Goal: Task Accomplishment & Management: Manage account settings

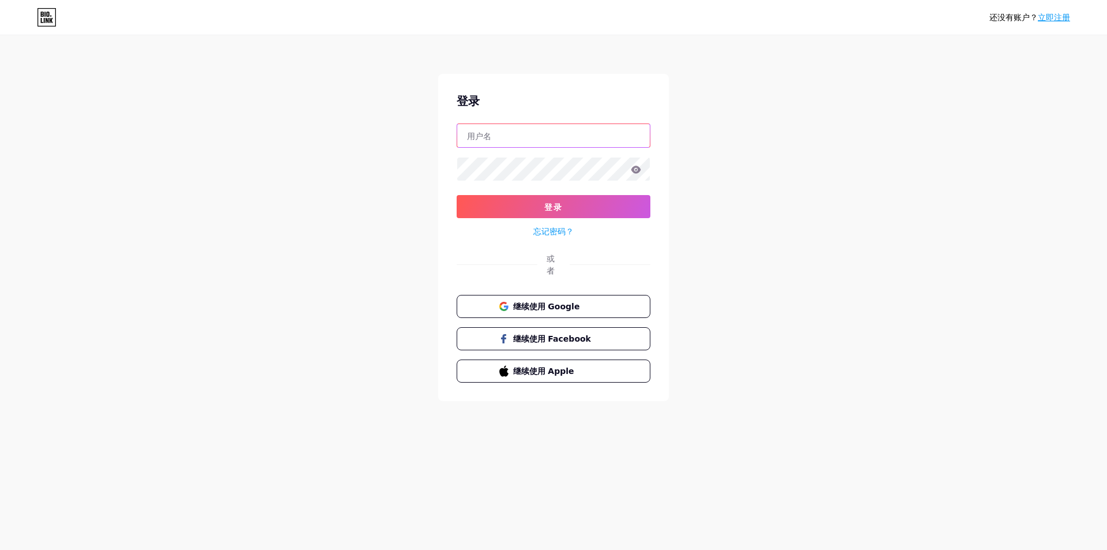
click at [507, 140] on input "text" at bounding box center [553, 135] width 193 height 23
type input "x"
type input "[EMAIL_ADDRESS][DOMAIN_NAME]"
click at [537, 213] on button "登录" at bounding box center [554, 206] width 194 height 23
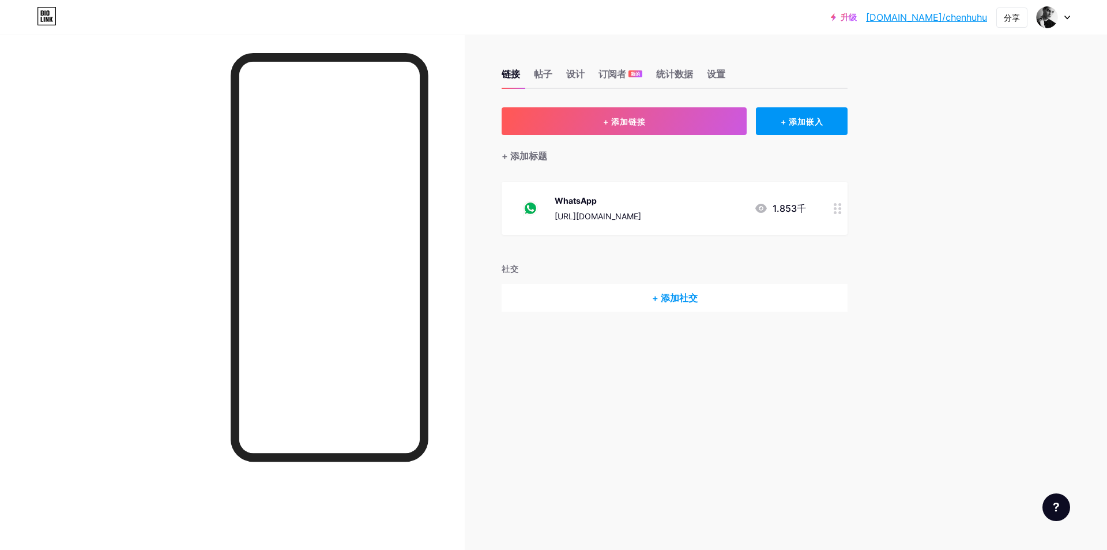
click at [641, 212] on font "[URL][DOMAIN_NAME]" at bounding box center [598, 216] width 86 height 10
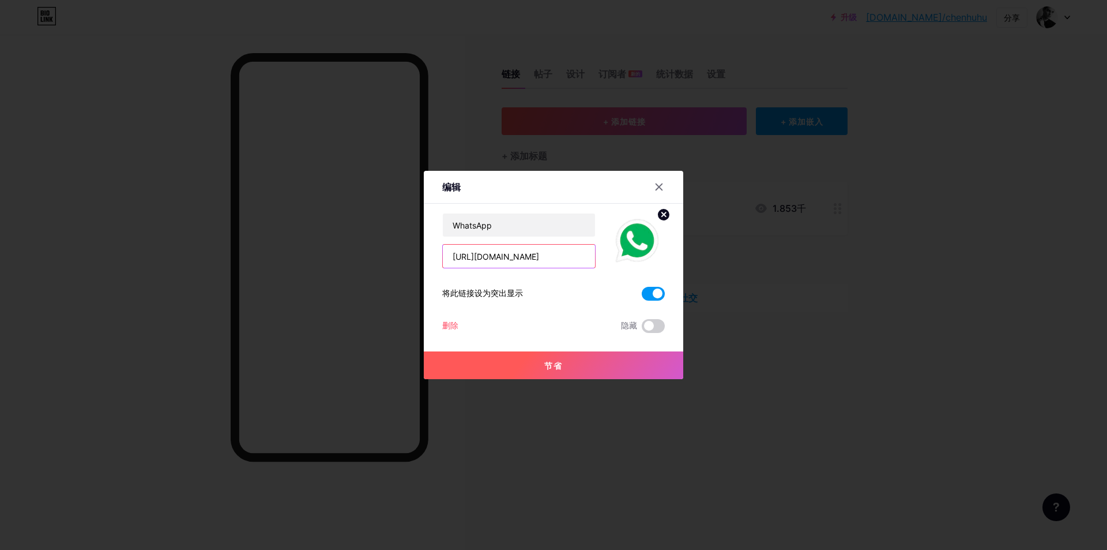
drag, startPoint x: 561, startPoint y: 257, endPoint x: 506, endPoint y: 260, distance: 55.4
click at [506, 260] on input "[URL][DOMAIN_NAME]" at bounding box center [519, 255] width 152 height 23
type input "[URL][DOMAIN_NAME]"
click at [524, 407] on div at bounding box center [553, 275] width 1107 height 550
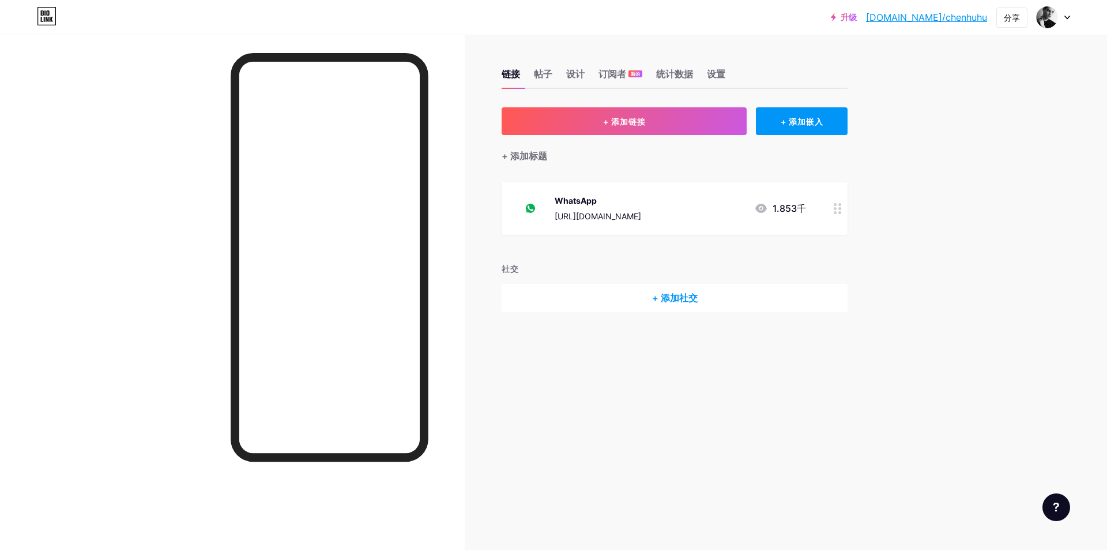
click at [641, 218] on font "[URL][DOMAIN_NAME]" at bounding box center [598, 216] width 86 height 10
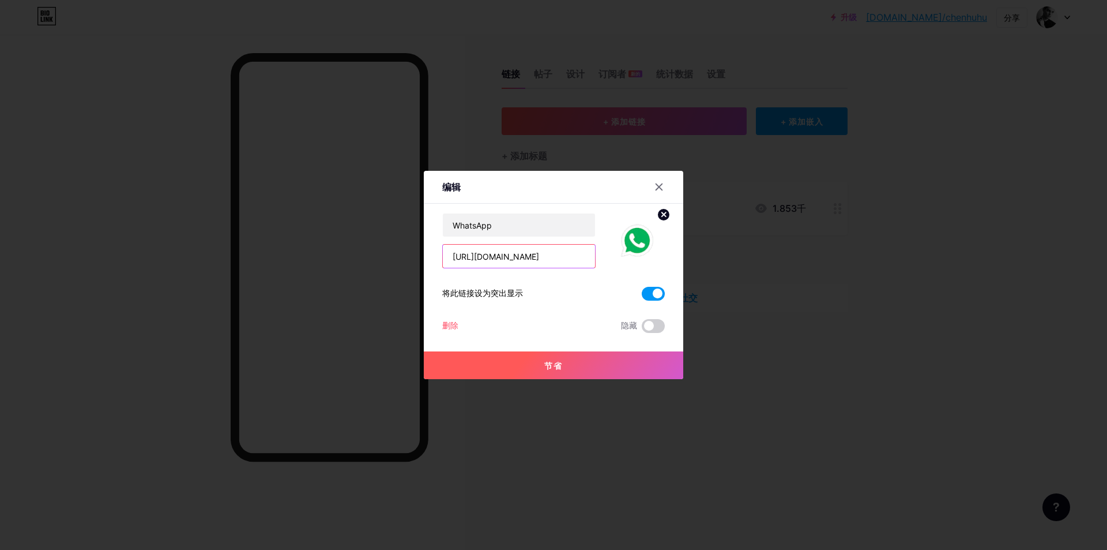
drag, startPoint x: 569, startPoint y: 257, endPoint x: 506, endPoint y: 257, distance: 62.9
click at [506, 257] on input "[URL][DOMAIN_NAME]" at bounding box center [519, 255] width 152 height 23
type input "[URL][DOMAIN_NAME]"
click at [566, 365] on button "节省" at bounding box center [553, 365] width 259 height 28
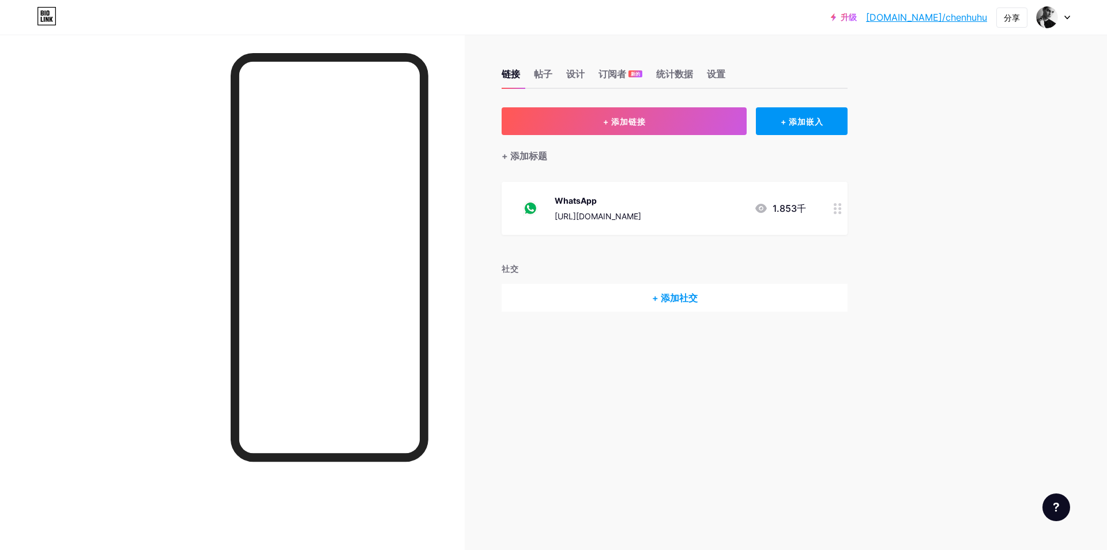
click at [678, 215] on div "WhatsApp [URL][DOMAIN_NAME] 1.853千" at bounding box center [661, 208] width 291 height 30
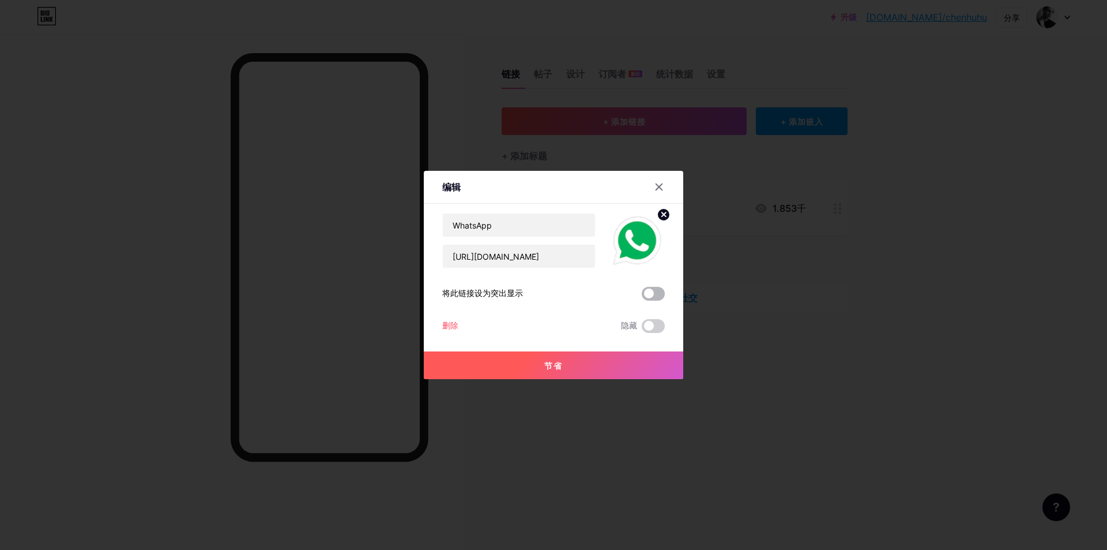
click at [655, 293] on span at bounding box center [653, 294] width 23 height 14
click at [642, 296] on input "checkbox" at bounding box center [642, 296] width 0 height 0
click at [575, 366] on button "节省" at bounding box center [553, 365] width 259 height 28
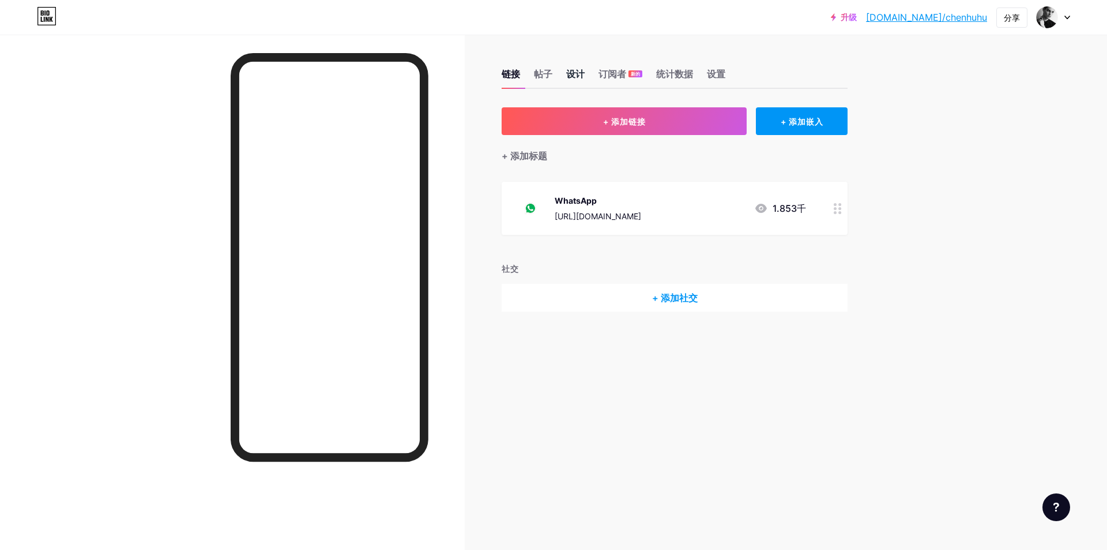
click at [570, 72] on font "设计" at bounding box center [575, 74] width 18 height 12
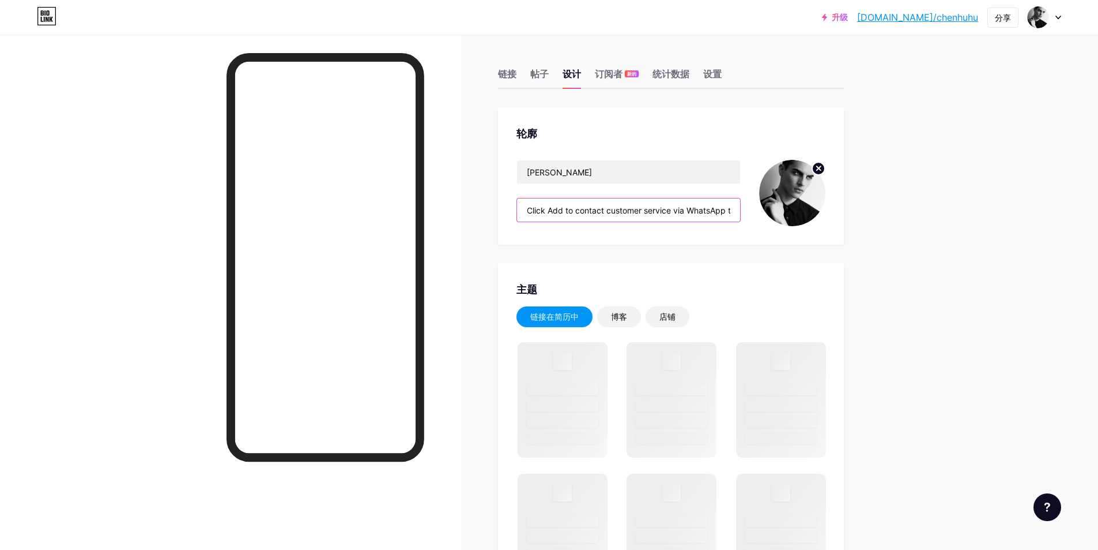
click at [732, 212] on input "Click Add to contact customer service via WhatsApp to receive a $30 discount" at bounding box center [628, 209] width 223 height 23
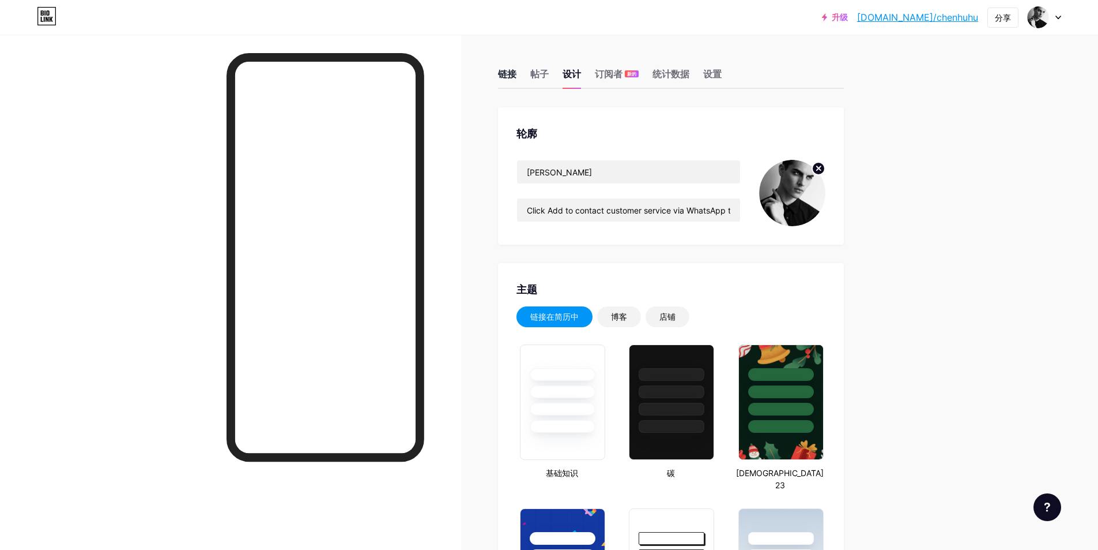
click at [509, 74] on font "链接" at bounding box center [507, 74] width 18 height 12
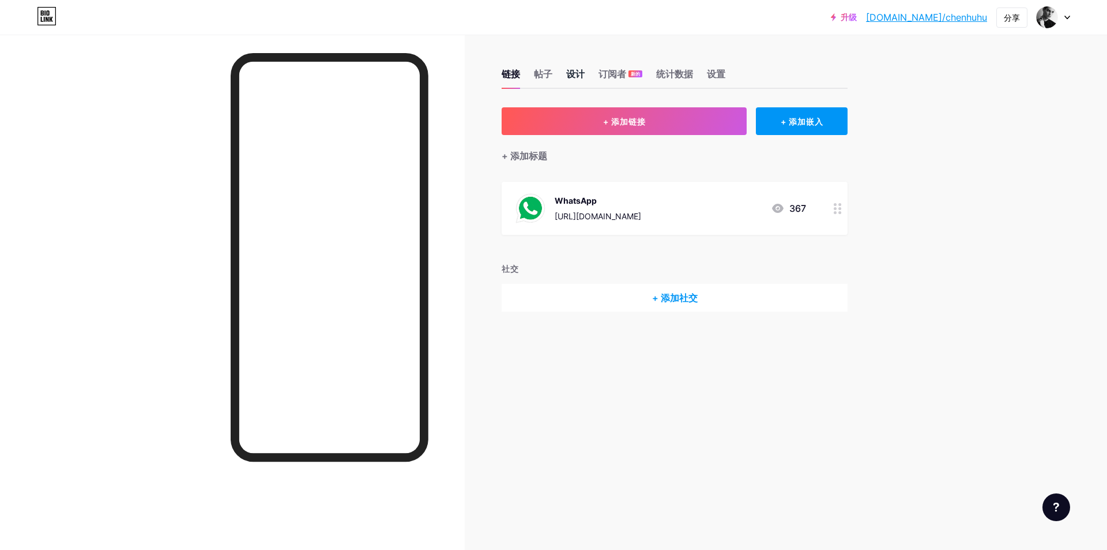
click at [573, 70] on font "设计" at bounding box center [575, 74] width 18 height 12
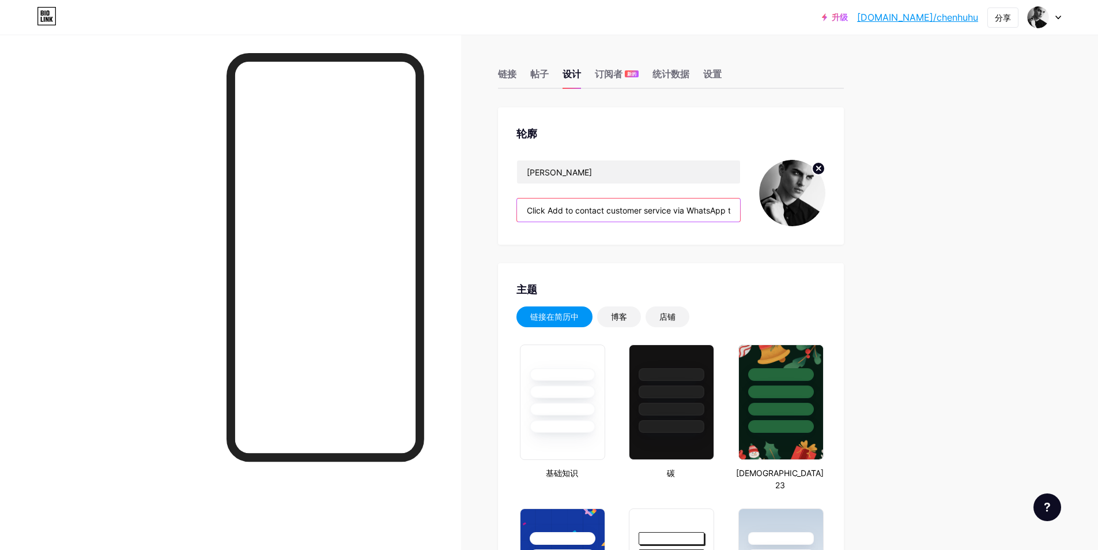
click at [734, 209] on input "Click Add to contact customer service via WhatsApp to receive a $30 discount" at bounding box center [628, 209] width 223 height 23
drag, startPoint x: 734, startPoint y: 209, endPoint x: 513, endPoint y: 206, distance: 220.9
click at [513, 206] on div "轮廓 Billy Click Add to contact customer service via WhatsApp to receive a $30 di…" at bounding box center [671, 175] width 346 height 137
type input "to receive a $30 discount"
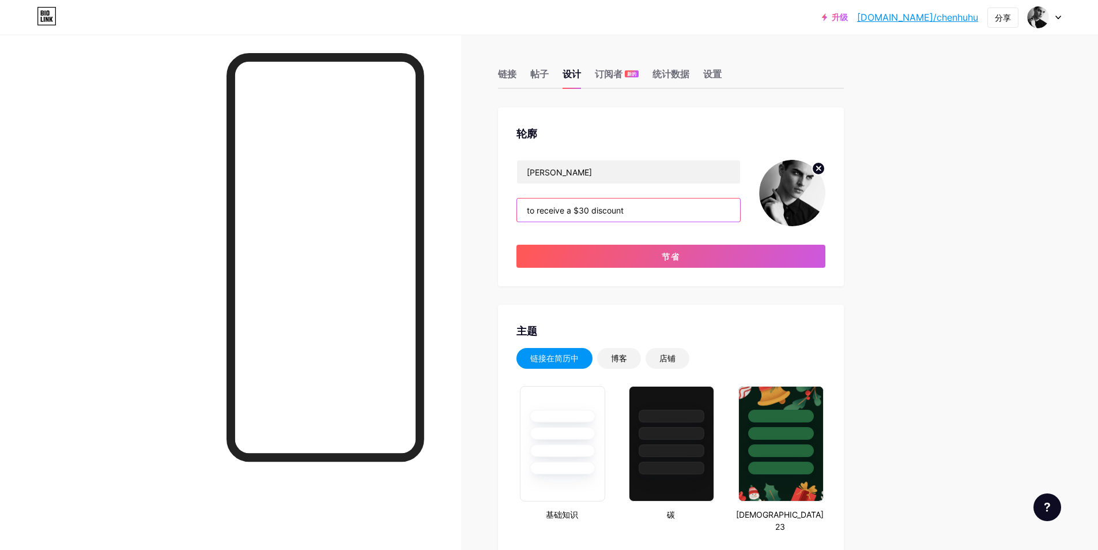
click at [652, 208] on input "to receive a $30 discount" at bounding box center [628, 209] width 223 height 23
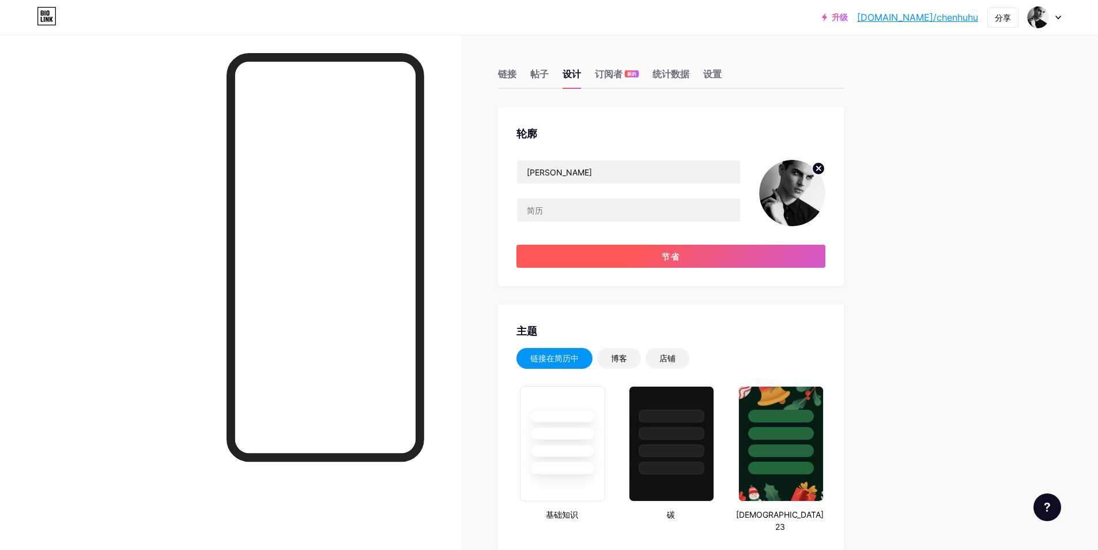
click at [647, 261] on button "节省" at bounding box center [671, 255] width 309 height 23
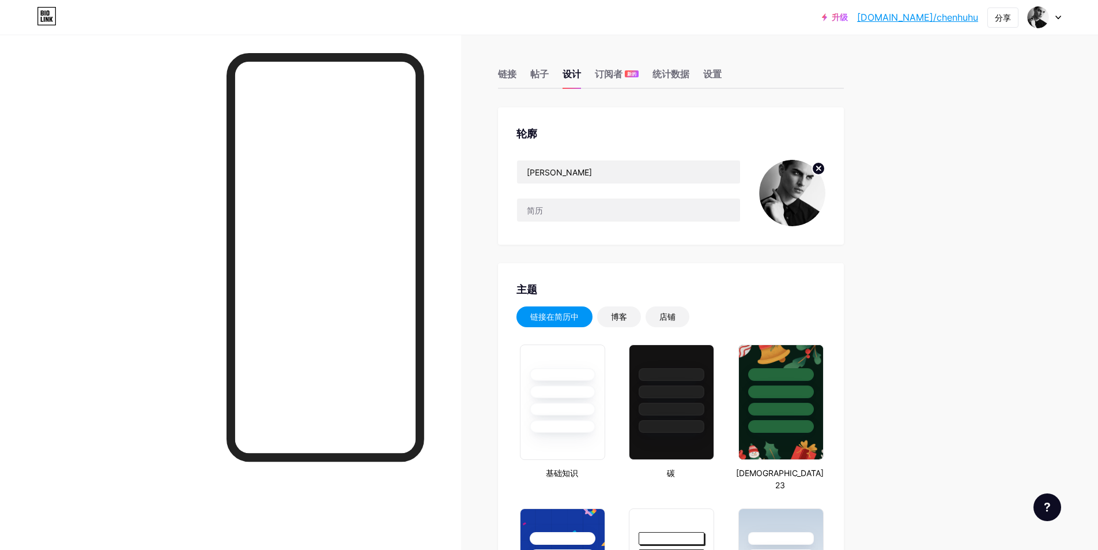
click at [822, 166] on circle at bounding box center [818, 168] width 13 height 13
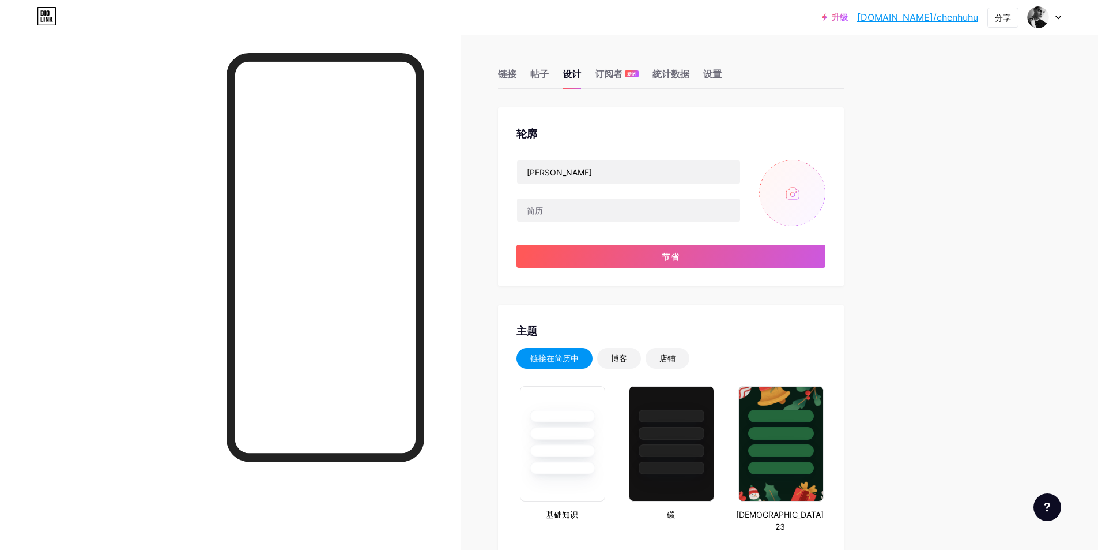
click at [794, 193] on input "file" at bounding box center [792, 193] width 66 height 66
type input "C:\fakepath\微信图片_20250727144914.jpg"
click at [789, 206] on img at bounding box center [792, 193] width 66 height 66
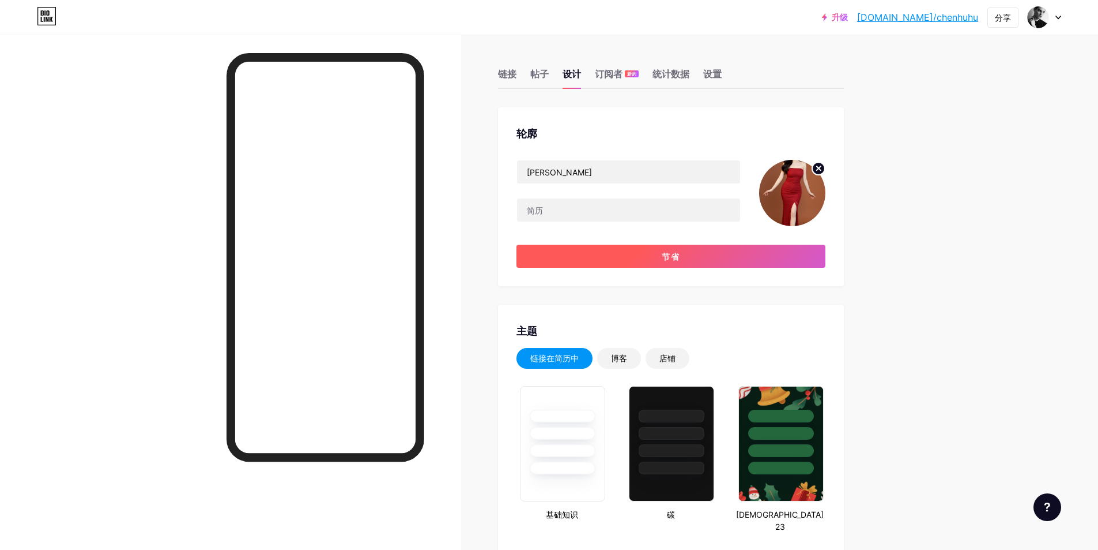
click at [668, 259] on font "节省" at bounding box center [671, 256] width 18 height 10
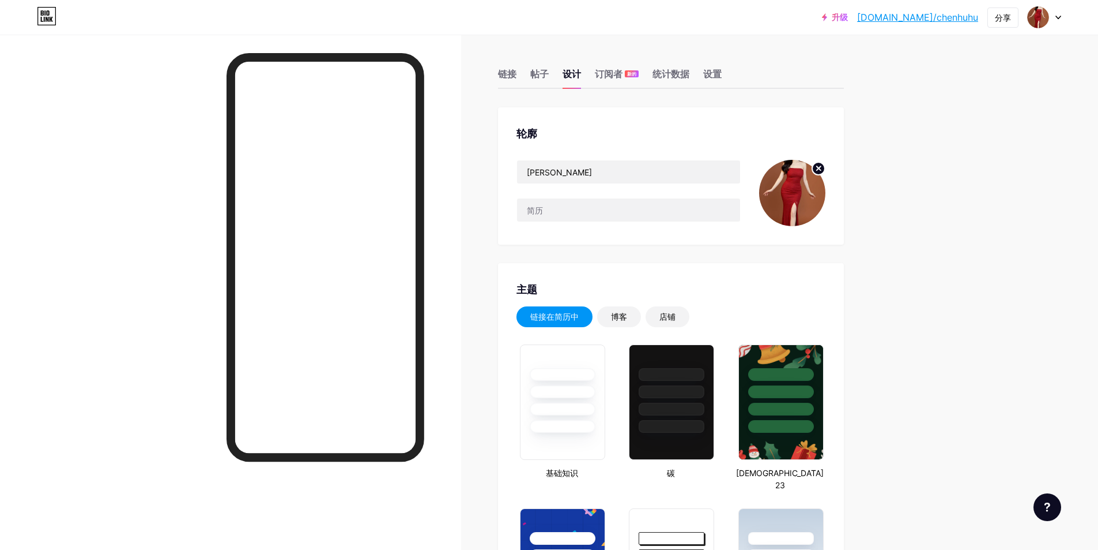
click at [821, 164] on circle at bounding box center [818, 168] width 13 height 13
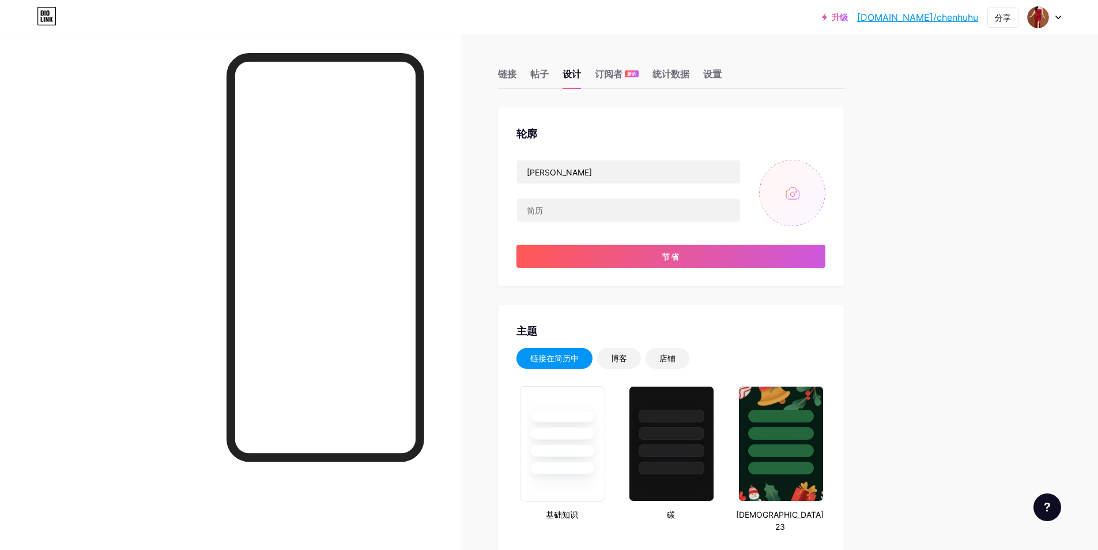
click at [798, 195] on input "file" at bounding box center [792, 193] width 66 height 66
type input "C:\fakepath\图片 60.png"
click at [796, 187] on span at bounding box center [793, 193] width 18 height 18
click at [820, 169] on circle at bounding box center [818, 168] width 13 height 13
click at [510, 67] on div "链接" at bounding box center [507, 77] width 18 height 21
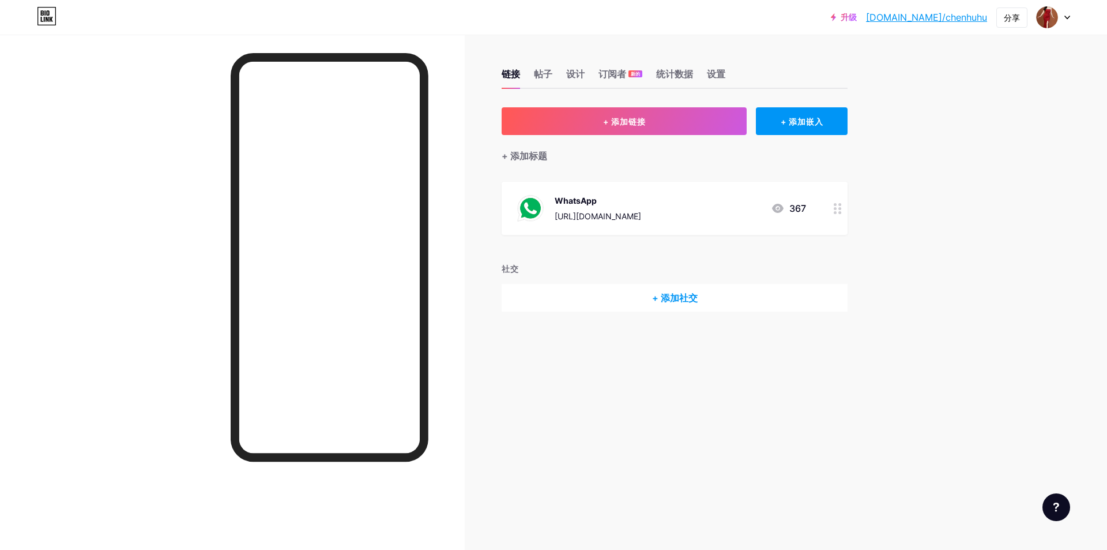
click at [660, 299] on font "+ 添加社交" at bounding box center [675, 298] width 46 height 12
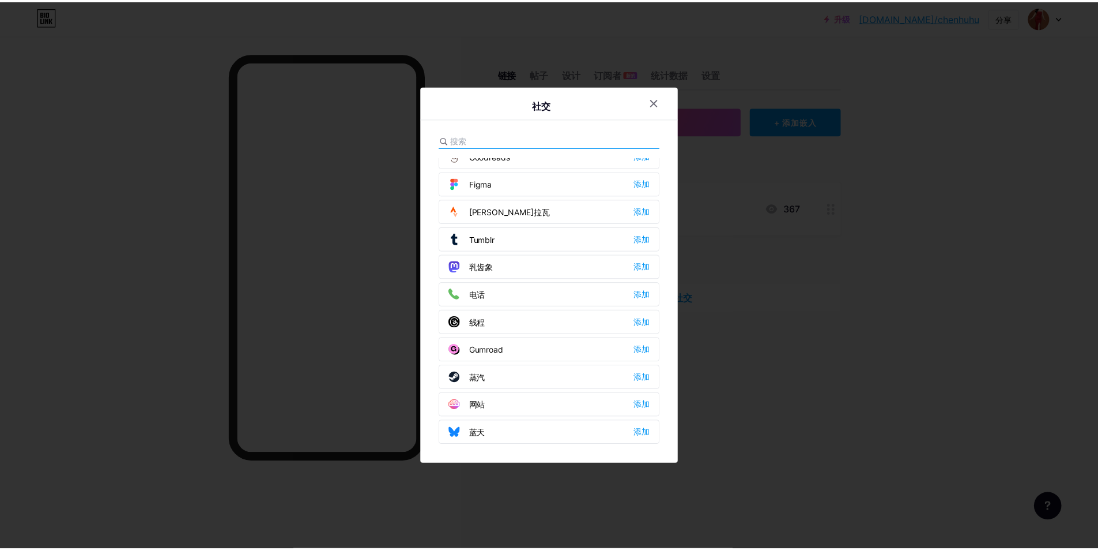
scroll to position [1040, 0]
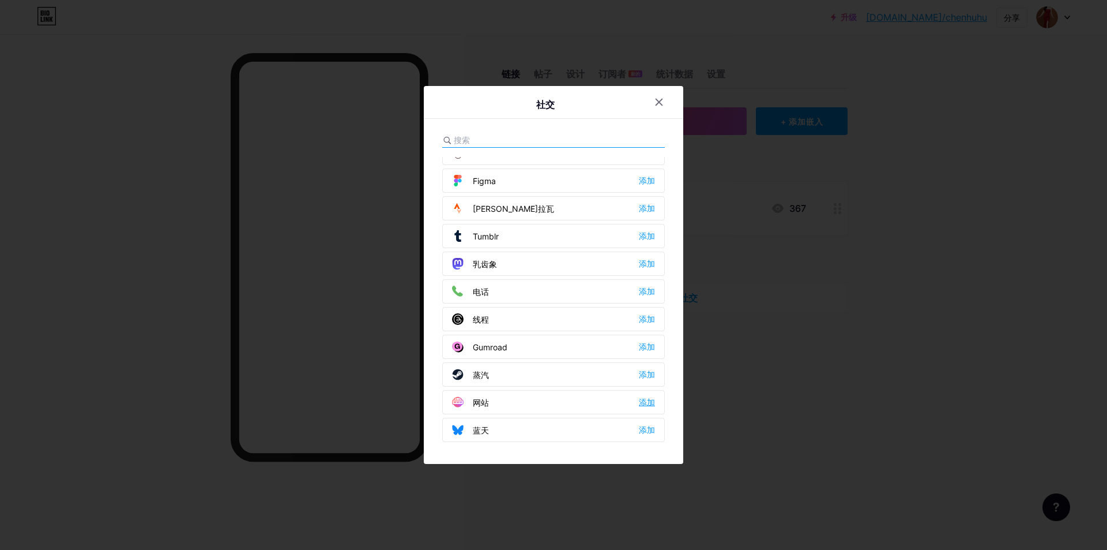
click at [639, 396] on div "添加" at bounding box center [647, 402] width 16 height 12
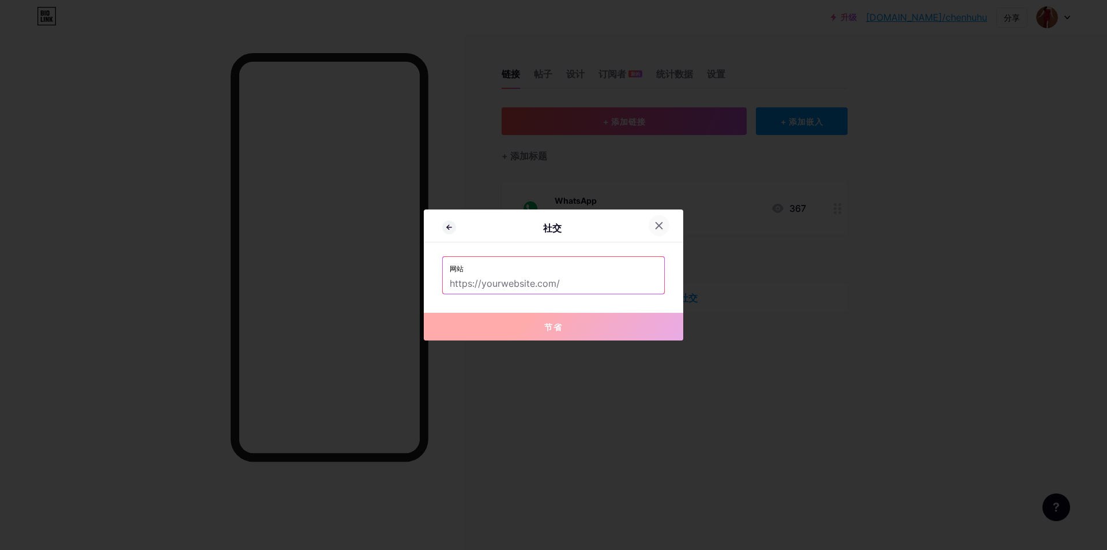
click at [654, 223] on icon at bounding box center [658, 225] width 9 height 9
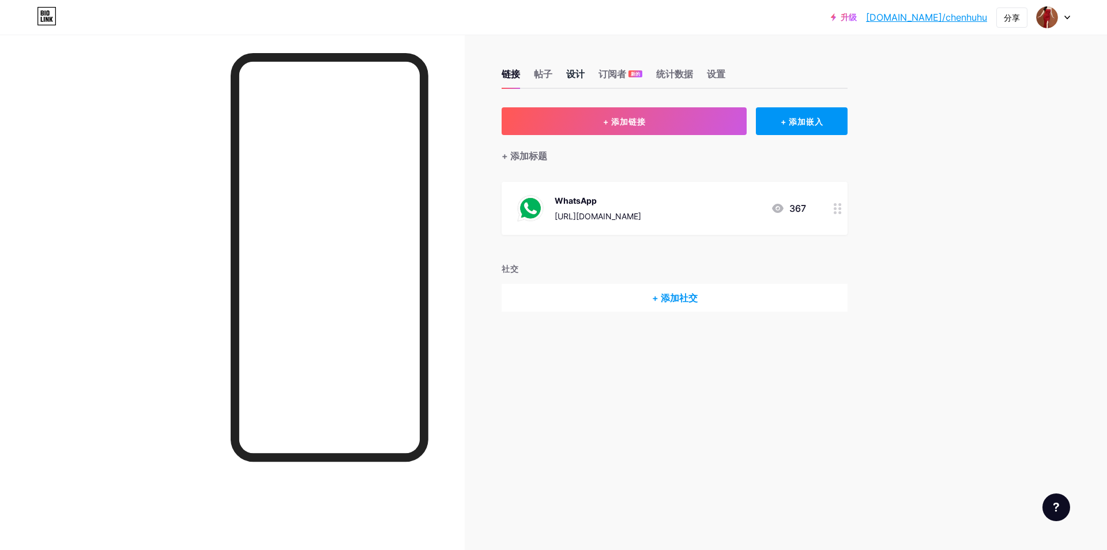
click at [575, 69] on font "设计" at bounding box center [575, 74] width 18 height 12
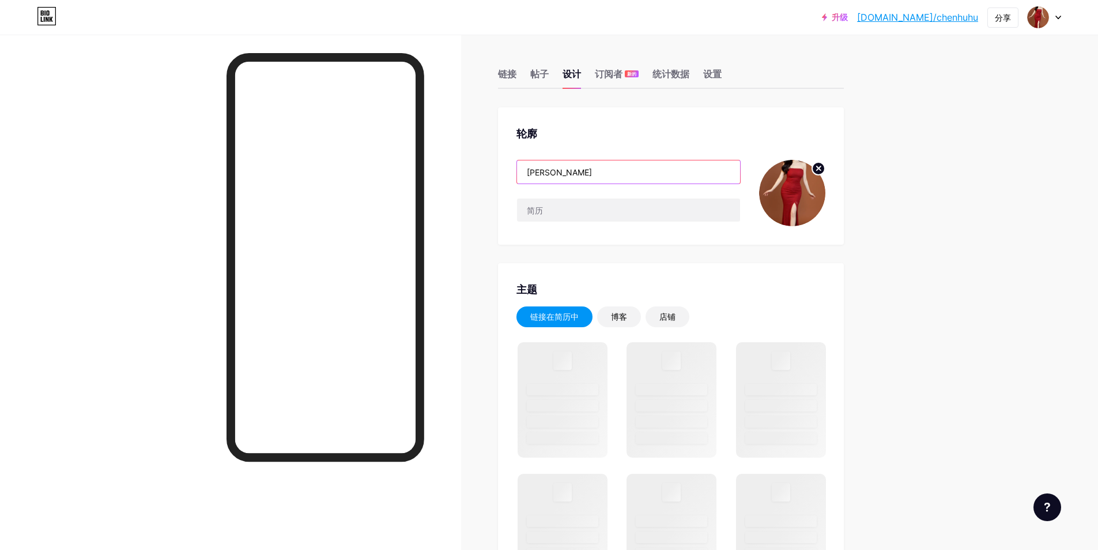
click at [564, 180] on input "[PERSON_NAME]" at bounding box center [628, 171] width 223 height 23
drag, startPoint x: 567, startPoint y: 171, endPoint x: 520, endPoint y: 171, distance: 47.3
click at [520, 171] on div "[PERSON_NAME]" at bounding box center [629, 172] width 224 height 24
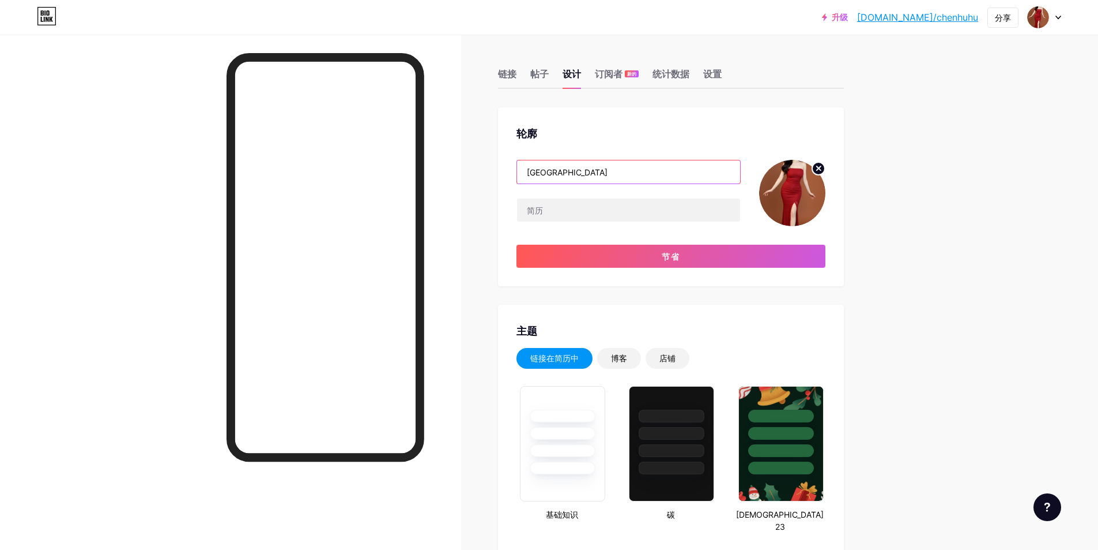
drag, startPoint x: 577, startPoint y: 176, endPoint x: 522, endPoint y: 175, distance: 54.2
click at [522, 175] on input "[GEOGRAPHIC_DATA]" at bounding box center [628, 171] width 223 height 23
type input "[GEOGRAPHIC_DATA]"
type input "Lily"
click at [629, 211] on input "text" at bounding box center [628, 209] width 223 height 23
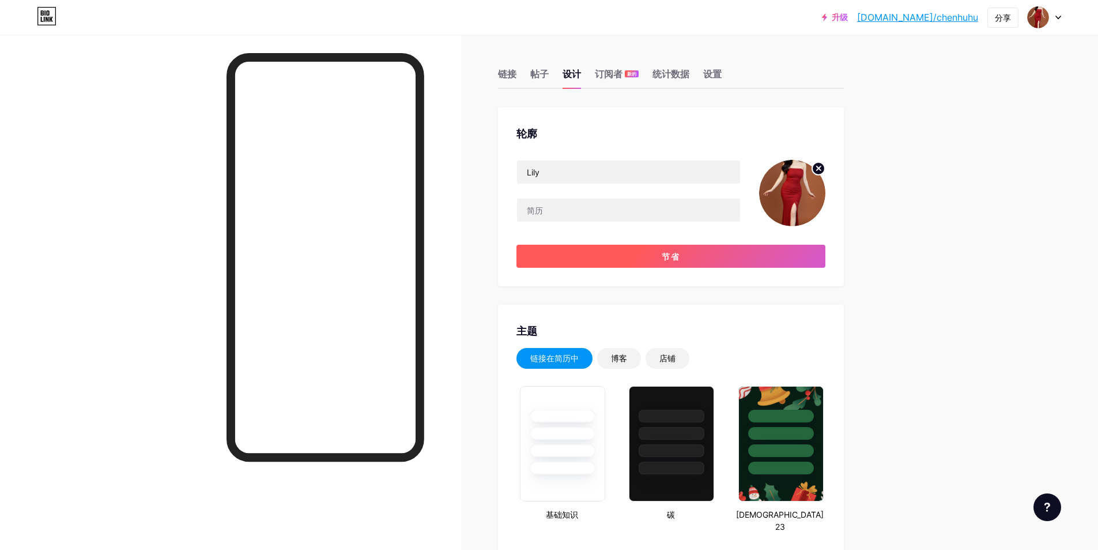
click at [640, 261] on button "节省" at bounding box center [671, 255] width 309 height 23
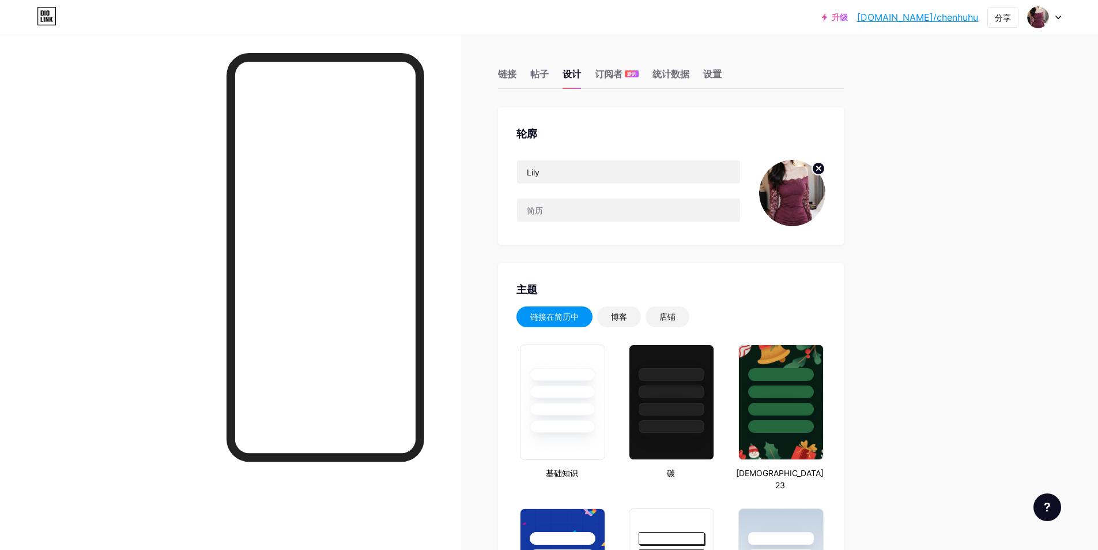
click at [821, 166] on icon at bounding box center [819, 168] width 4 height 4
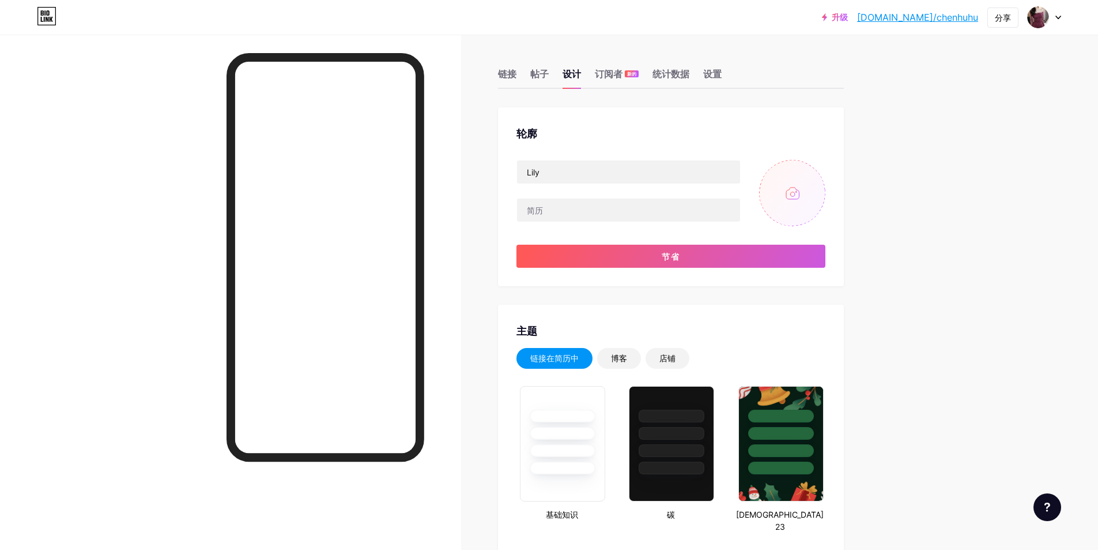
click at [794, 193] on input "file" at bounding box center [792, 193] width 66 height 66
type input "C:\fakepath\1037 新品情趣内衣冰丝吊带睡衣性感露背连衣裙诱惑包臀秘书装黑色+T裤2.jpg"
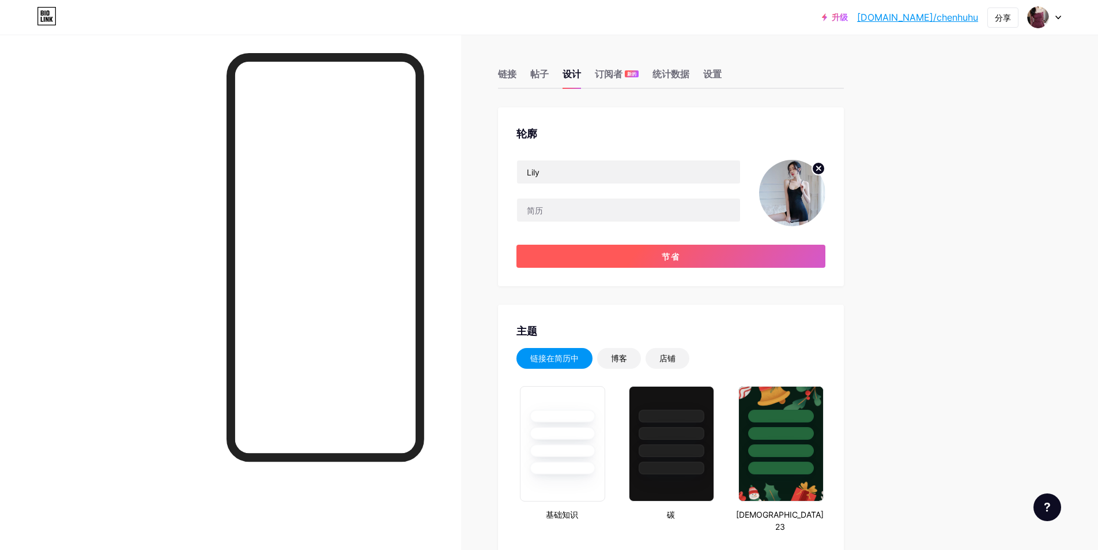
click at [689, 258] on button "节省" at bounding box center [671, 255] width 309 height 23
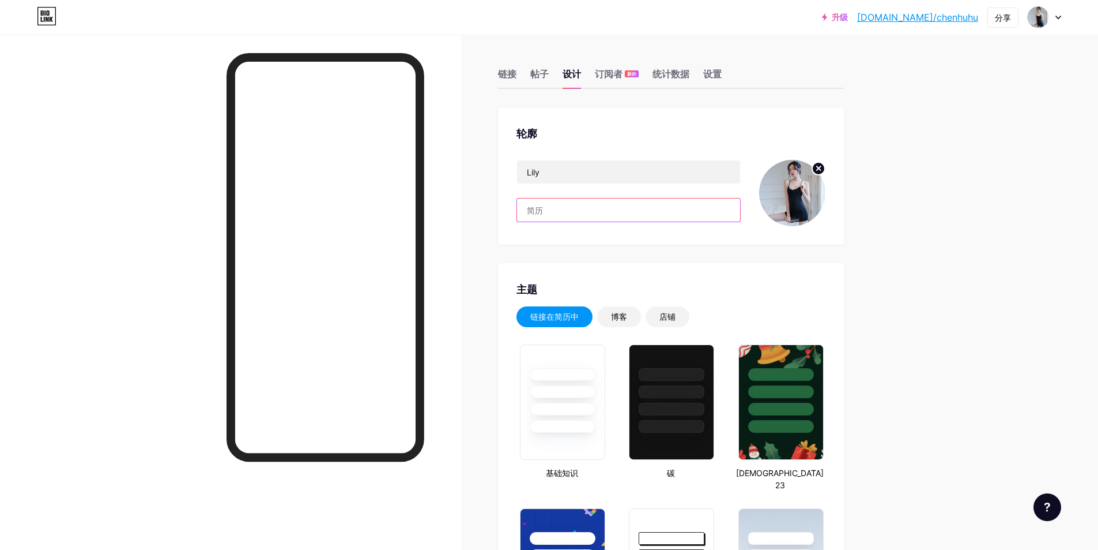
click at [561, 214] on input "text" at bounding box center [628, 209] width 223 height 23
click at [513, 77] on font "链接" at bounding box center [507, 74] width 18 height 12
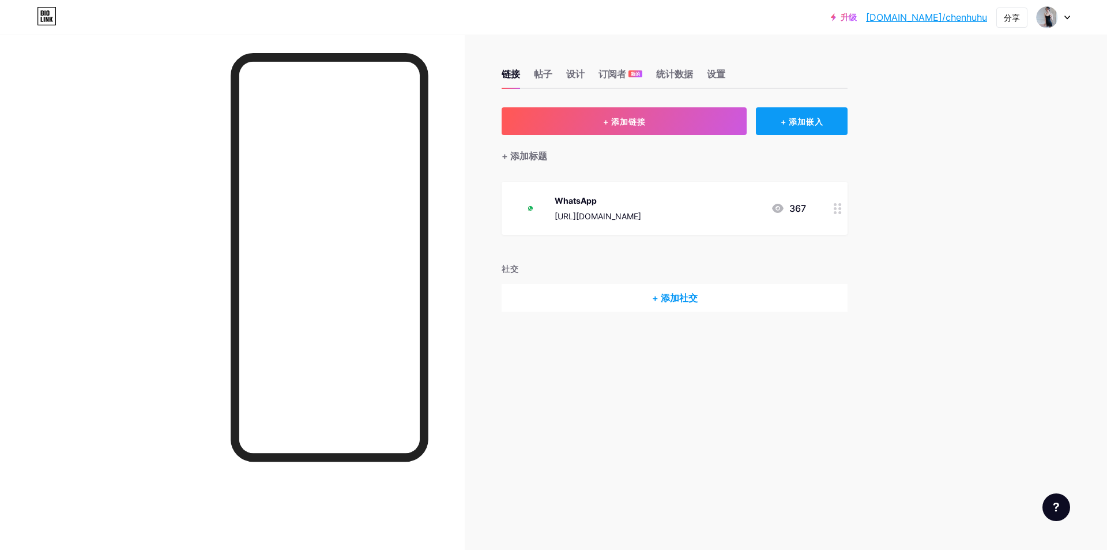
click at [828, 128] on div "+ 添加嵌入" at bounding box center [802, 121] width 92 height 28
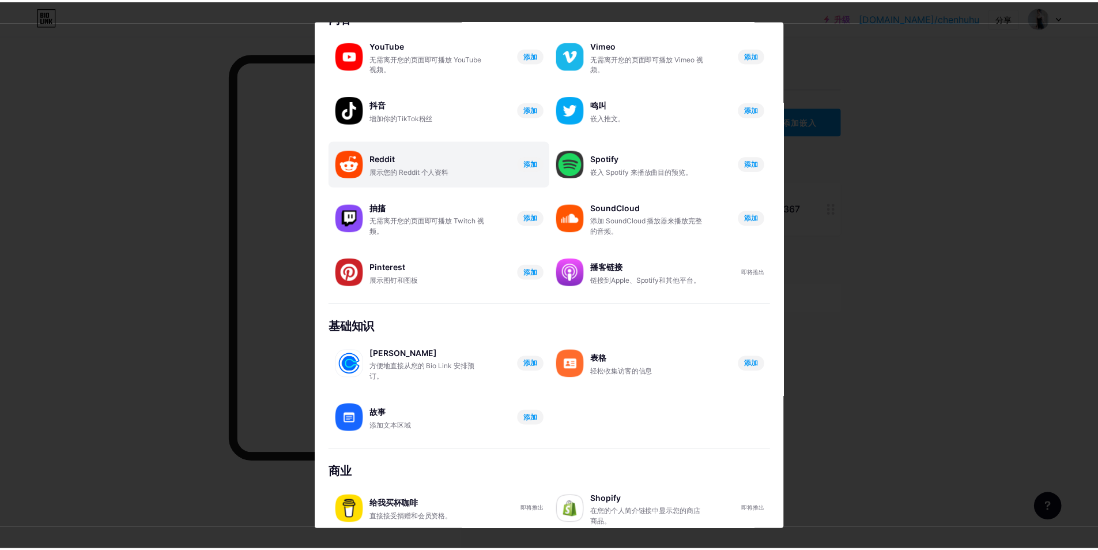
scroll to position [78, 0]
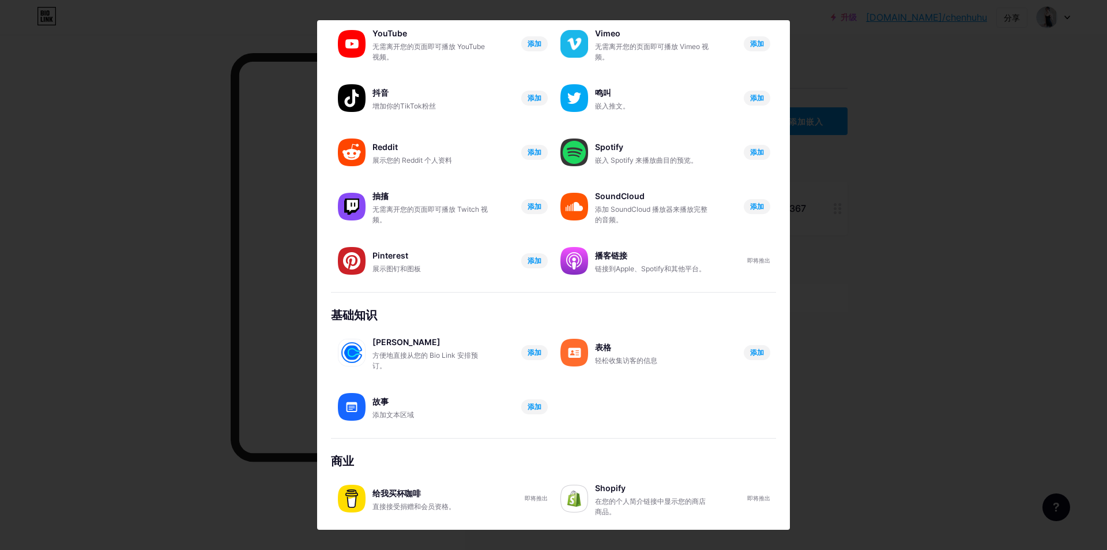
click at [871, 215] on div at bounding box center [553, 275] width 1107 height 550
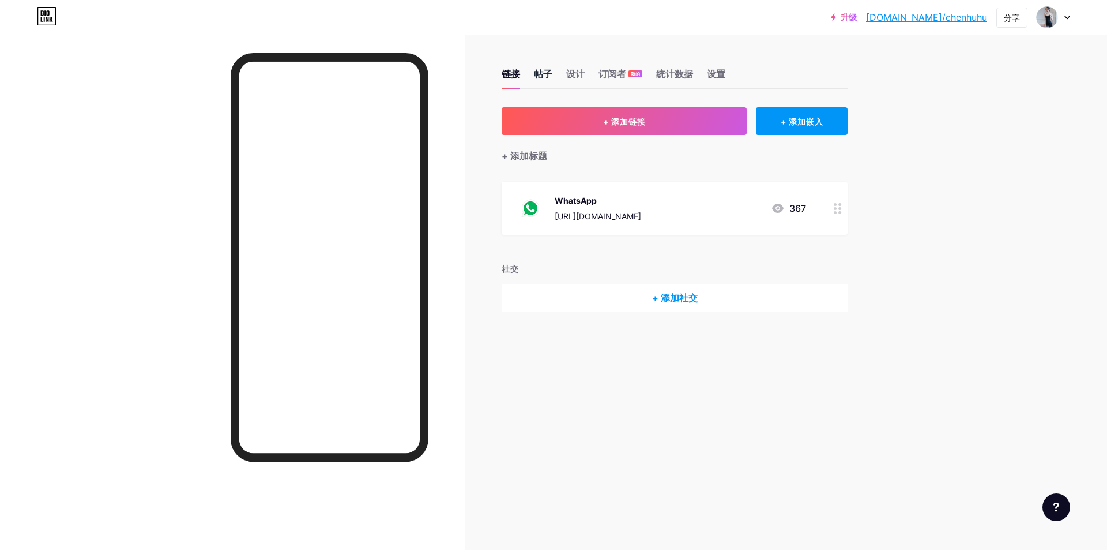
click at [545, 70] on font "帖子" at bounding box center [543, 74] width 18 height 12
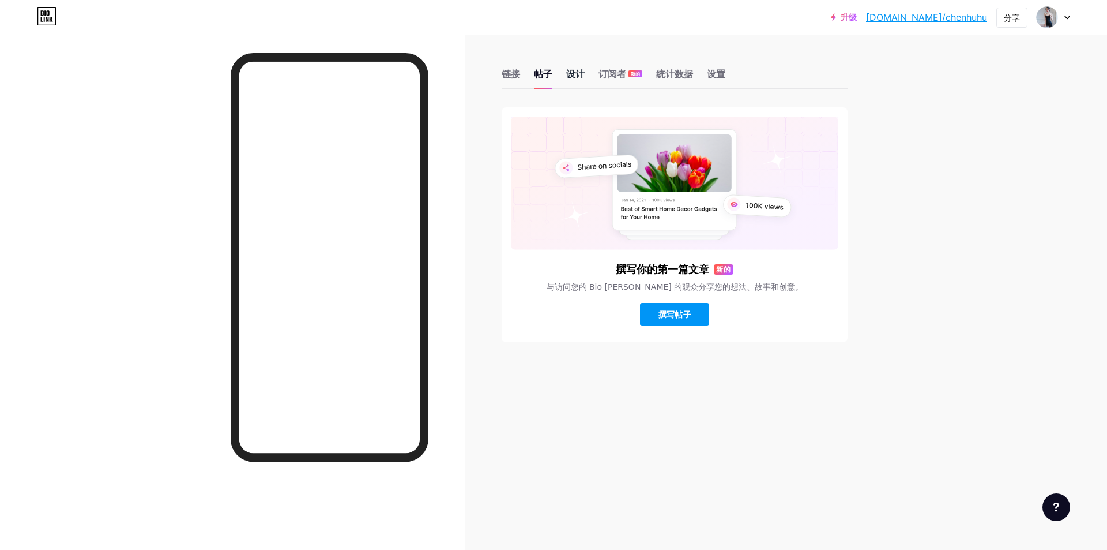
click at [572, 70] on font "设计" at bounding box center [575, 74] width 18 height 12
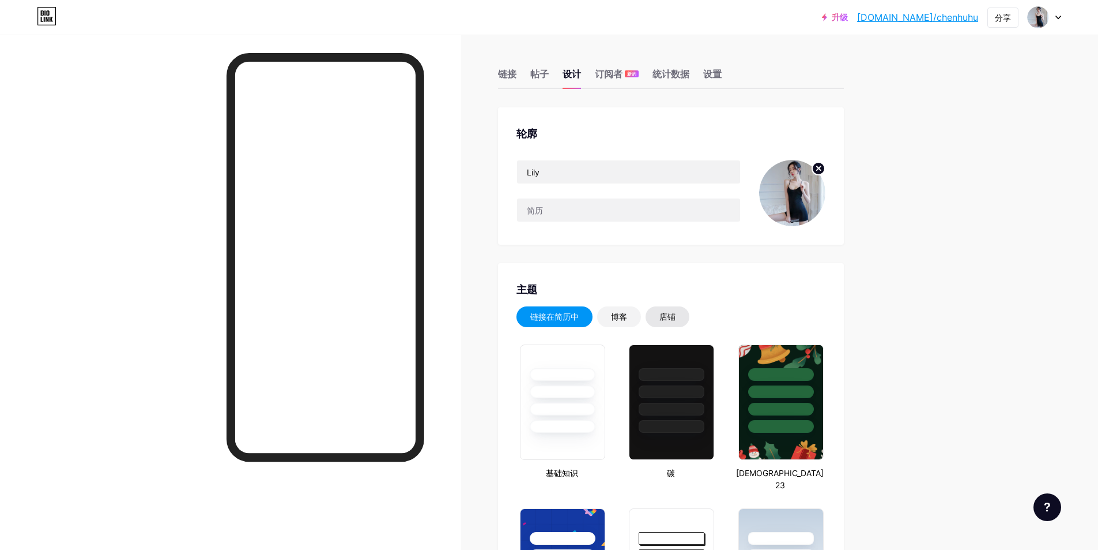
click at [680, 315] on div "店铺" at bounding box center [668, 316] width 44 height 21
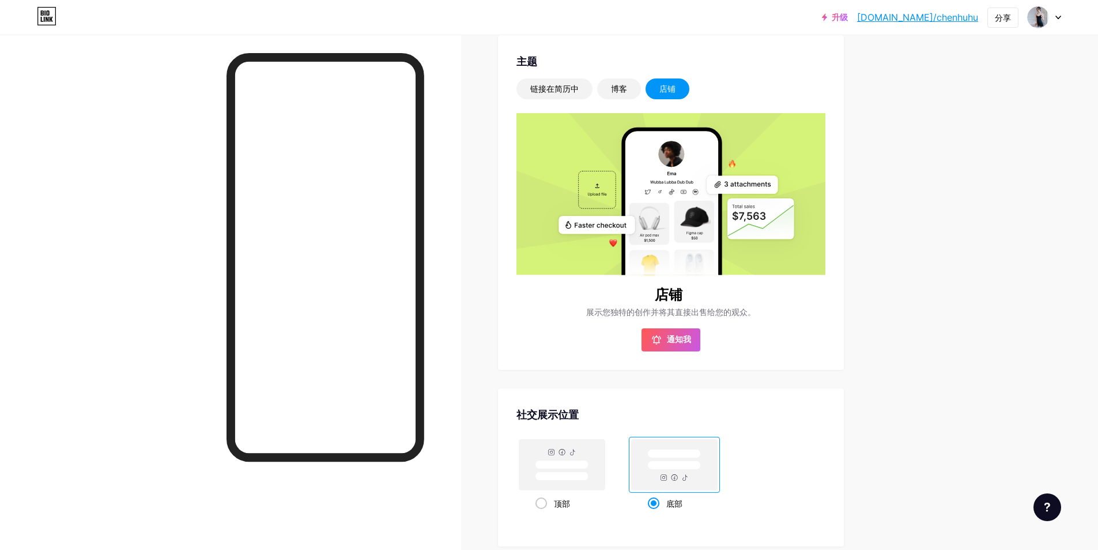
scroll to position [231, 0]
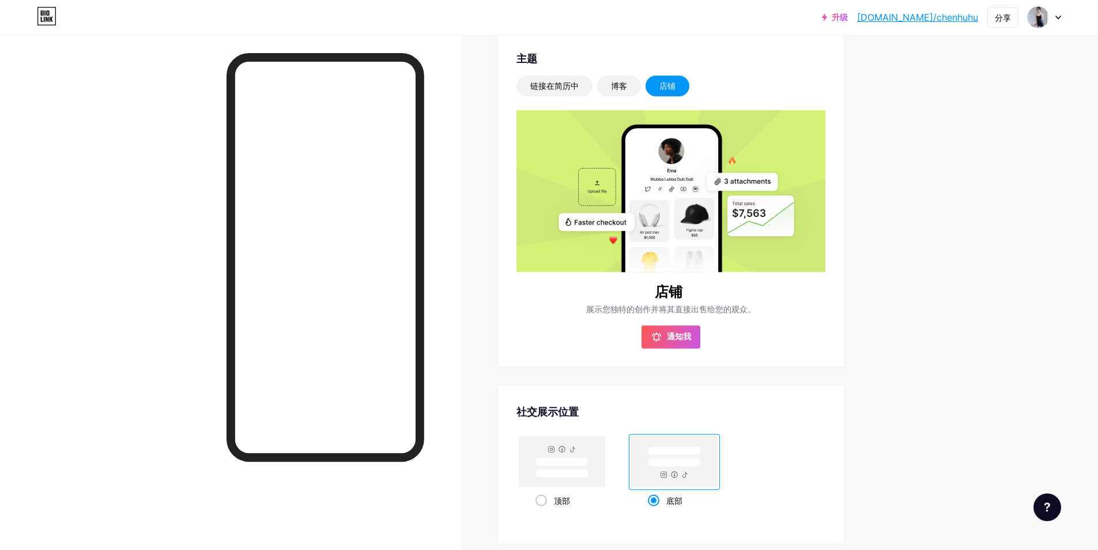
drag, startPoint x: 631, startPoint y: 311, endPoint x: 732, endPoint y: 303, distance: 101.2
click at [732, 303] on span "展示您独特的创作并将其直接出售给您的观众。" at bounding box center [671, 309] width 247 height 14
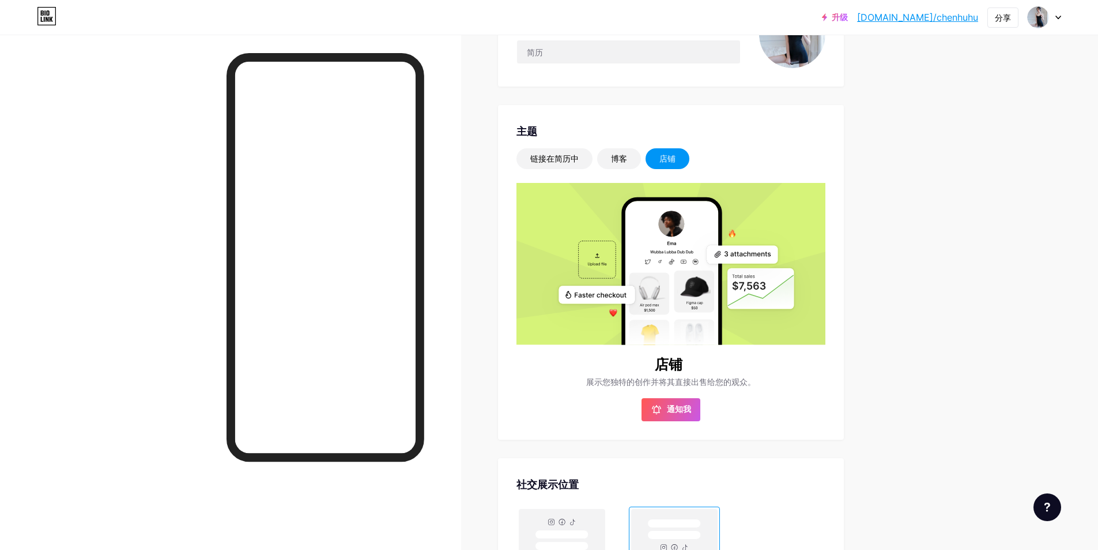
scroll to position [160, 0]
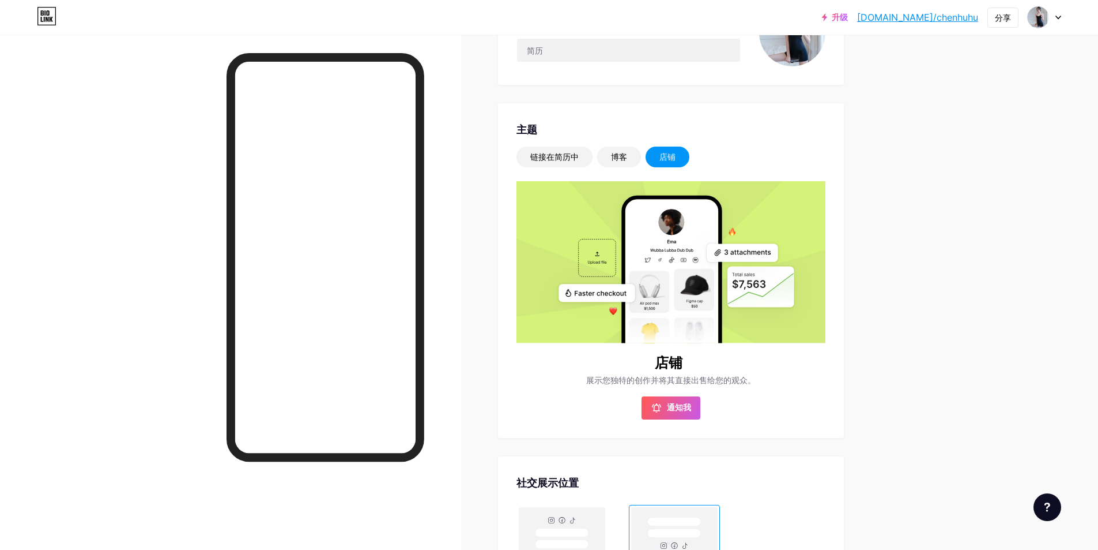
click at [830, 389] on div "主题 链接在简历中 博客 店铺 店铺 展示您独特的创作并将其直接出售给您的观众。 通知我 更改已保存" at bounding box center [671, 270] width 346 height 334
click at [691, 409] on font "通知我" at bounding box center [679, 407] width 24 height 10
click at [565, 153] on font "链接在简历中" at bounding box center [555, 157] width 48 height 10
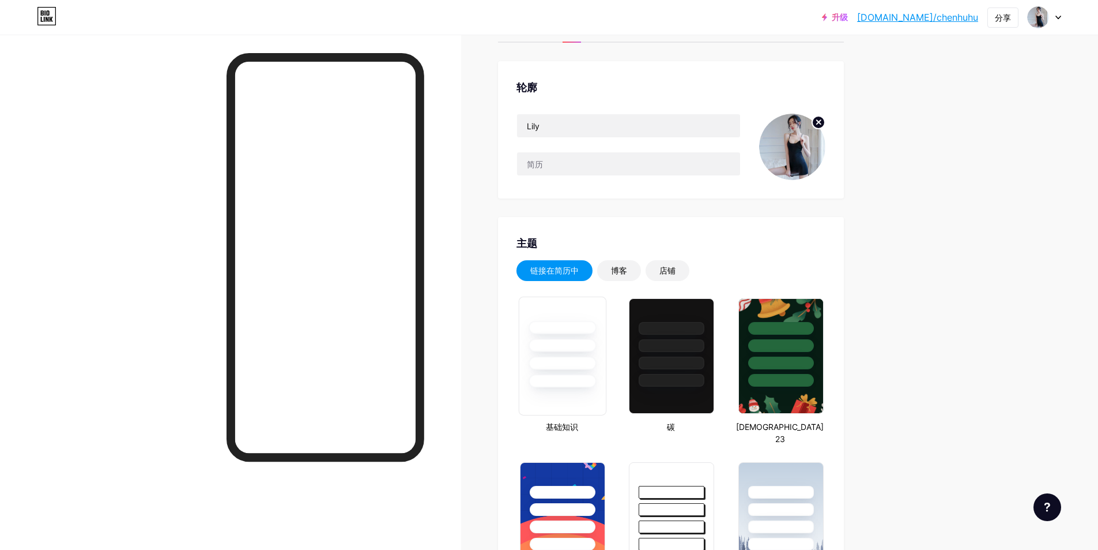
scroll to position [0, 0]
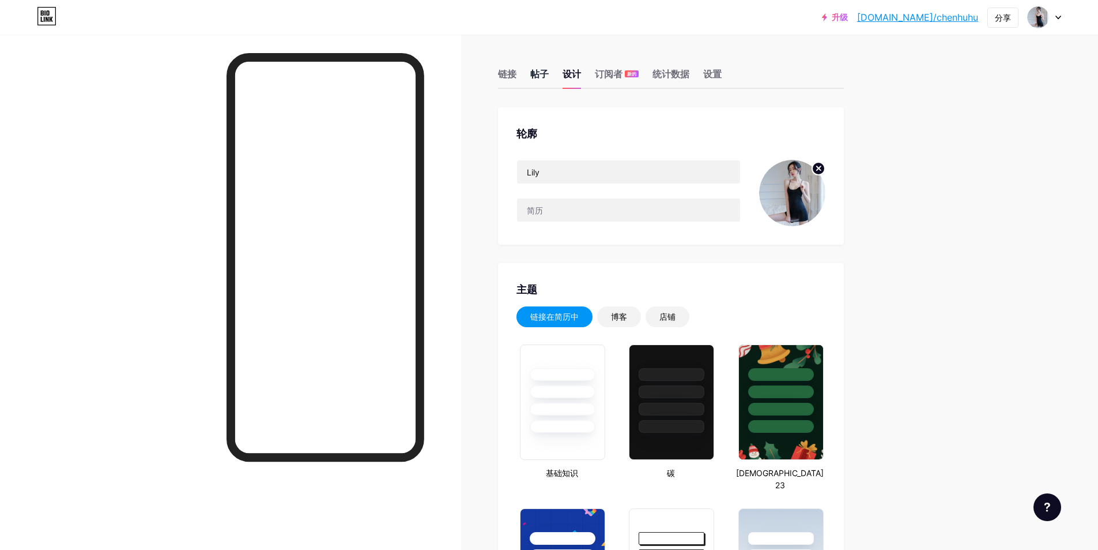
click at [540, 71] on font "帖子" at bounding box center [540, 74] width 18 height 12
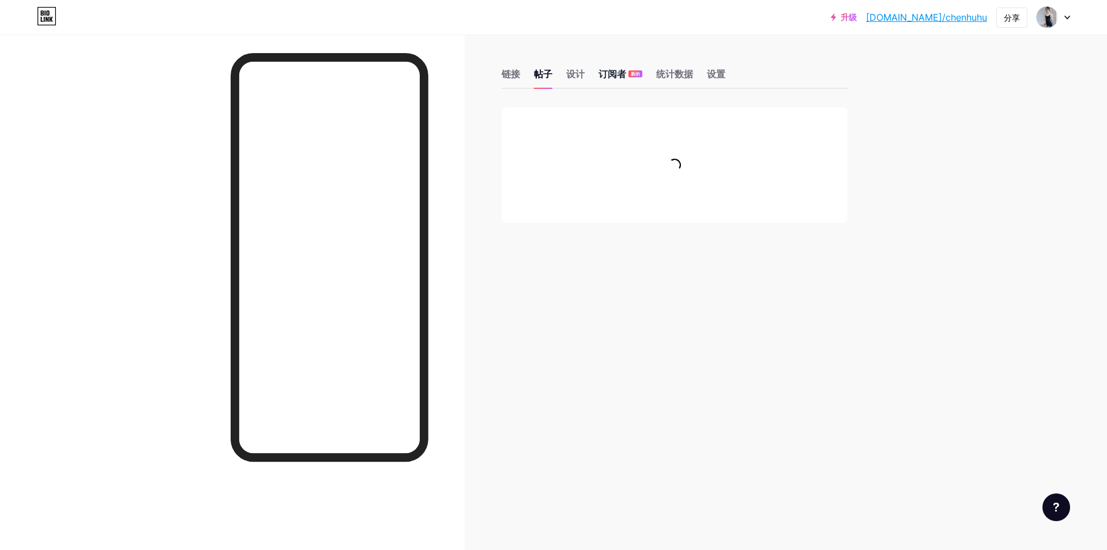
click at [604, 70] on font "订阅者" at bounding box center [613, 74] width 28 height 12
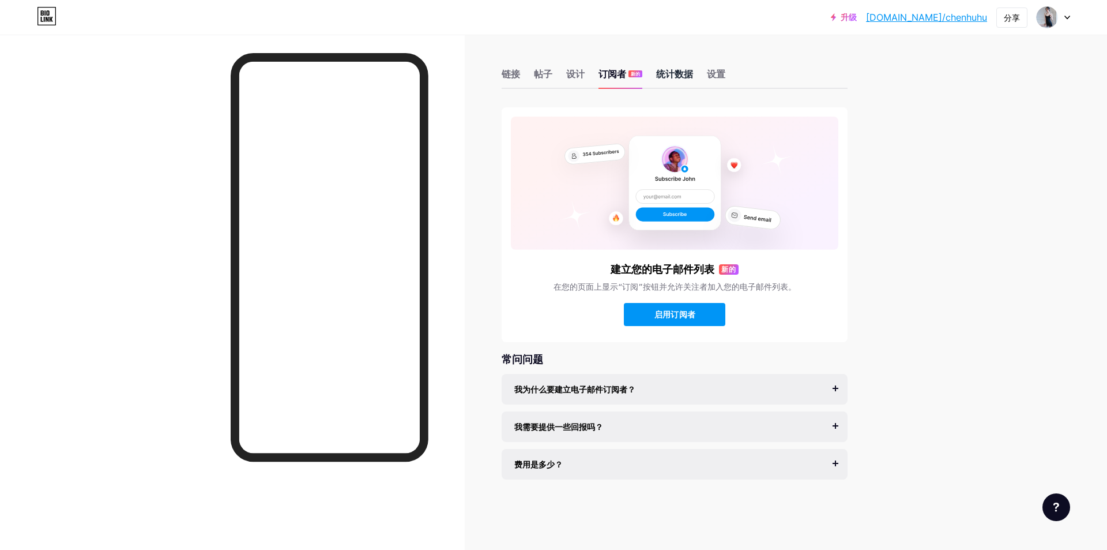
click at [668, 83] on div "统计数据" at bounding box center [674, 77] width 37 height 21
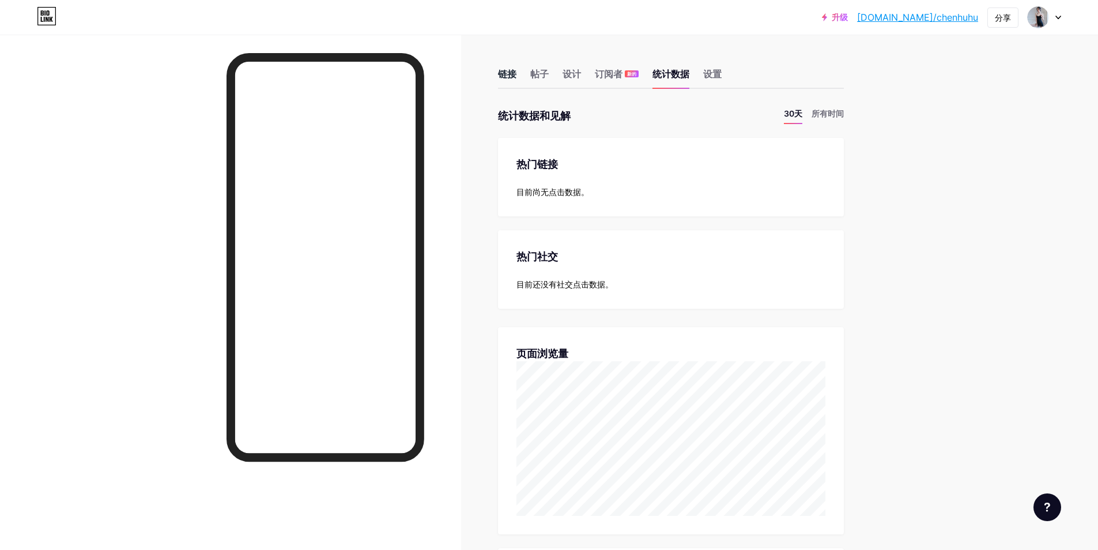
click at [509, 71] on font "链接" at bounding box center [507, 74] width 18 height 12
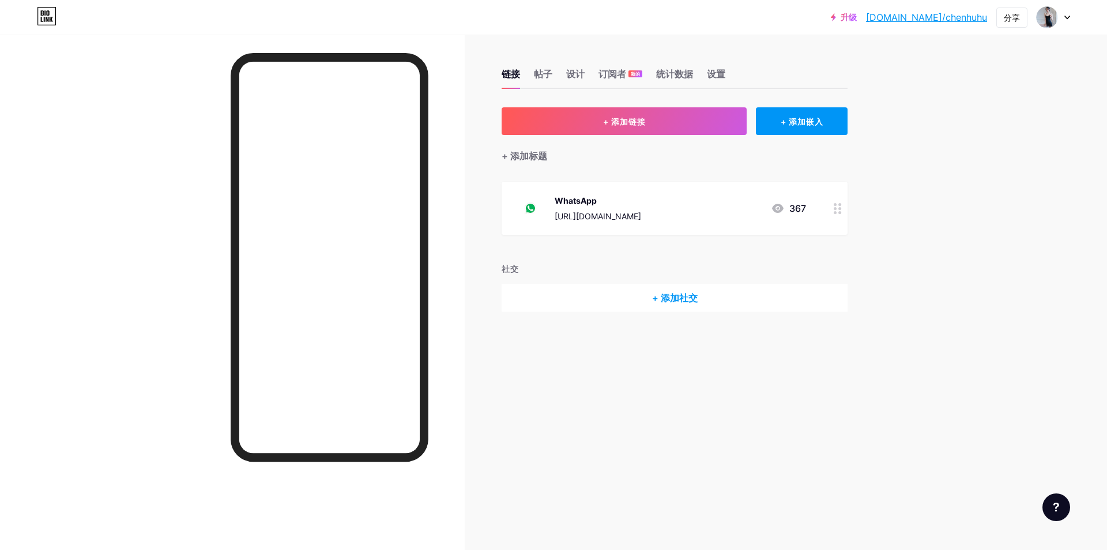
click at [837, 212] on icon at bounding box center [838, 208] width 8 height 11
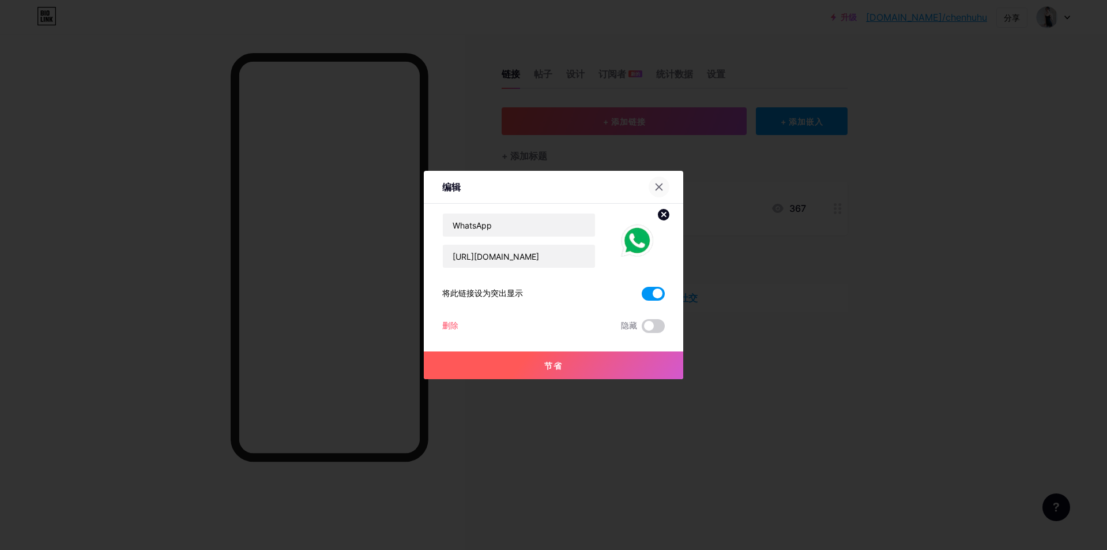
click at [654, 186] on icon at bounding box center [658, 186] width 9 height 9
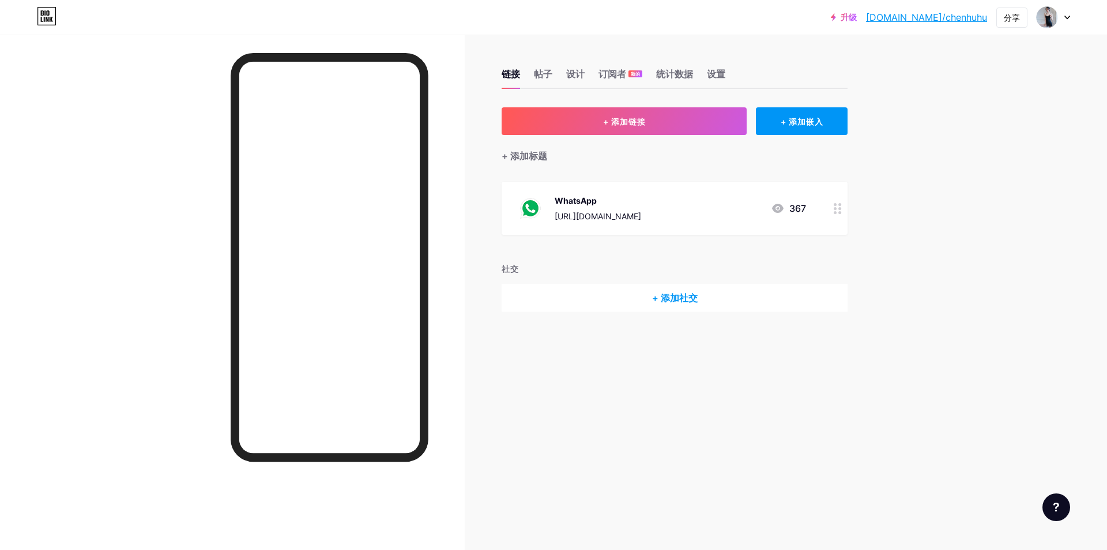
click at [778, 209] on icon at bounding box center [778, 208] width 14 height 14
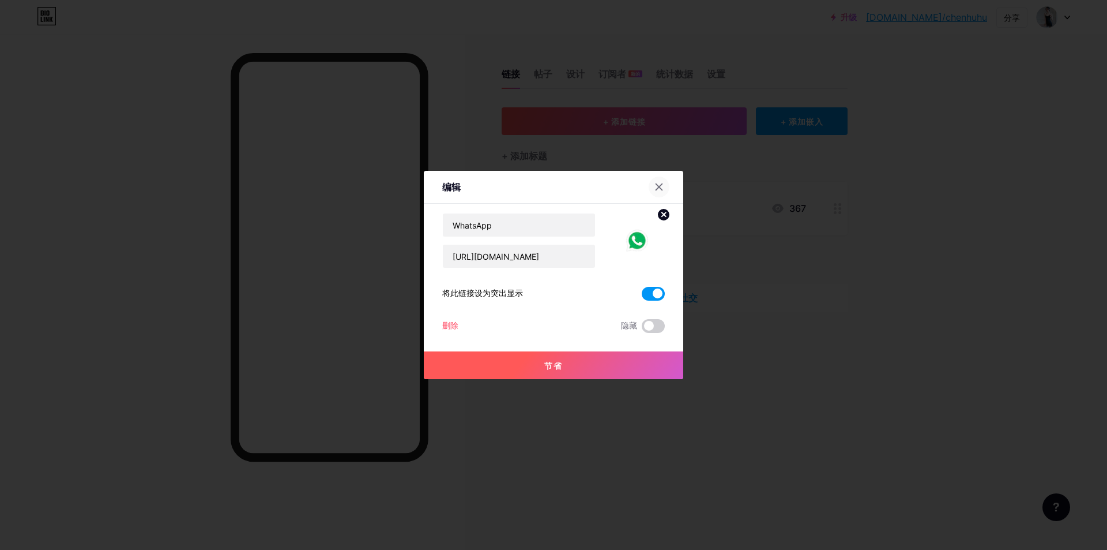
click at [656, 186] on icon at bounding box center [659, 187] width 6 height 6
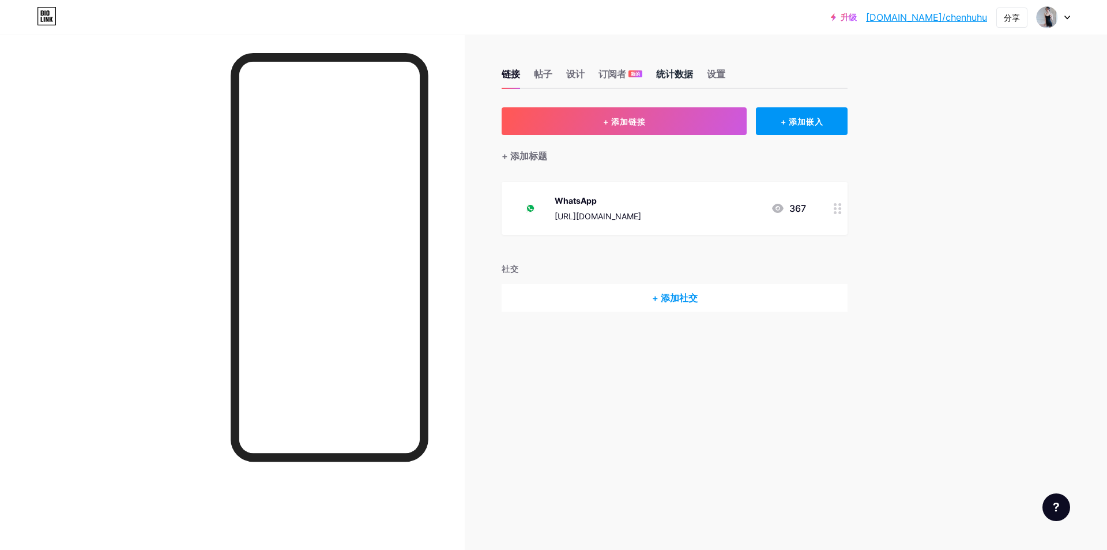
click at [688, 72] on font "统计数据" at bounding box center [674, 74] width 37 height 12
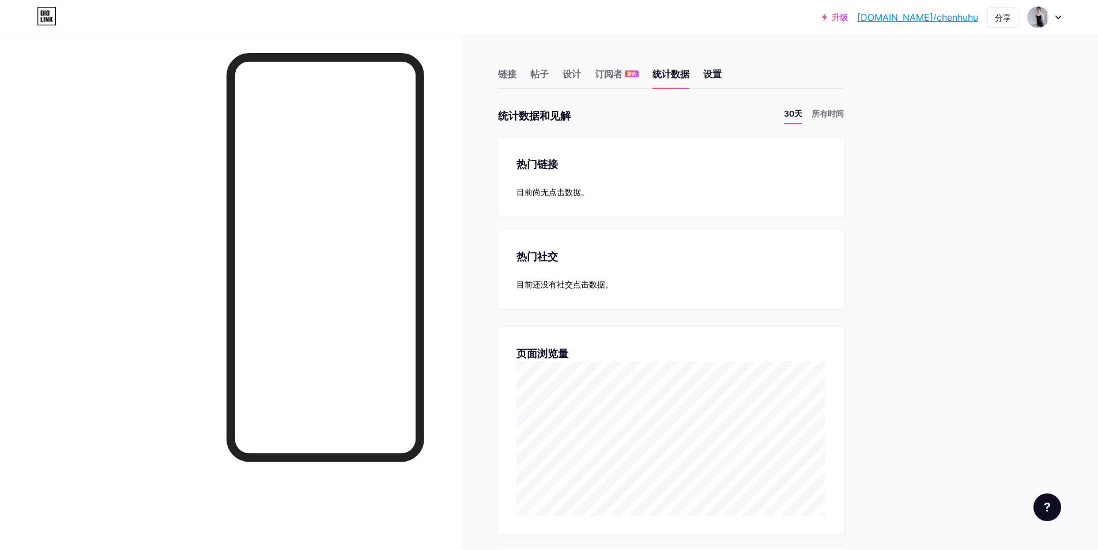
click at [712, 73] on font "设置" at bounding box center [712, 74] width 18 height 12
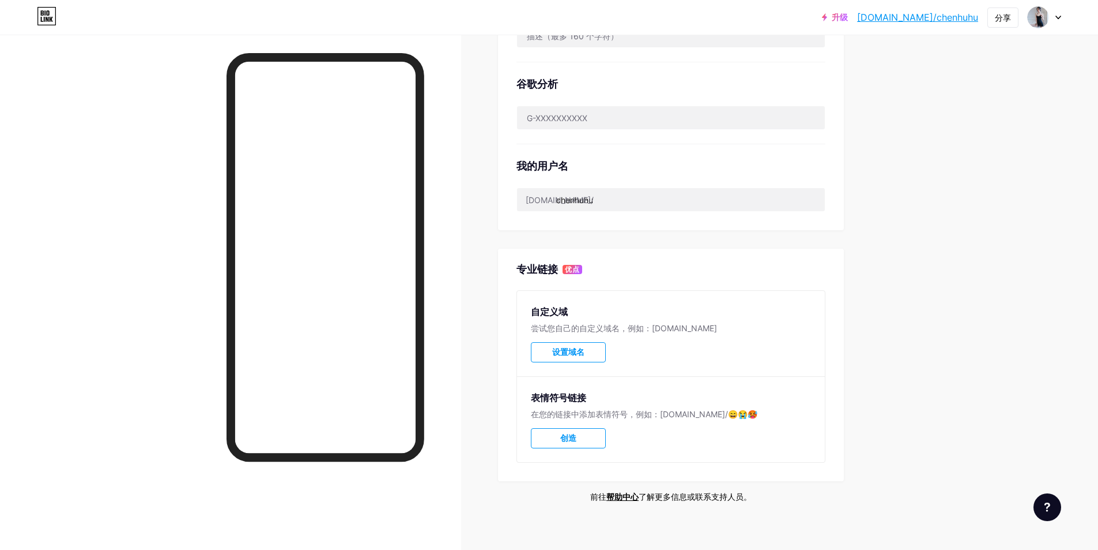
scroll to position [346, 0]
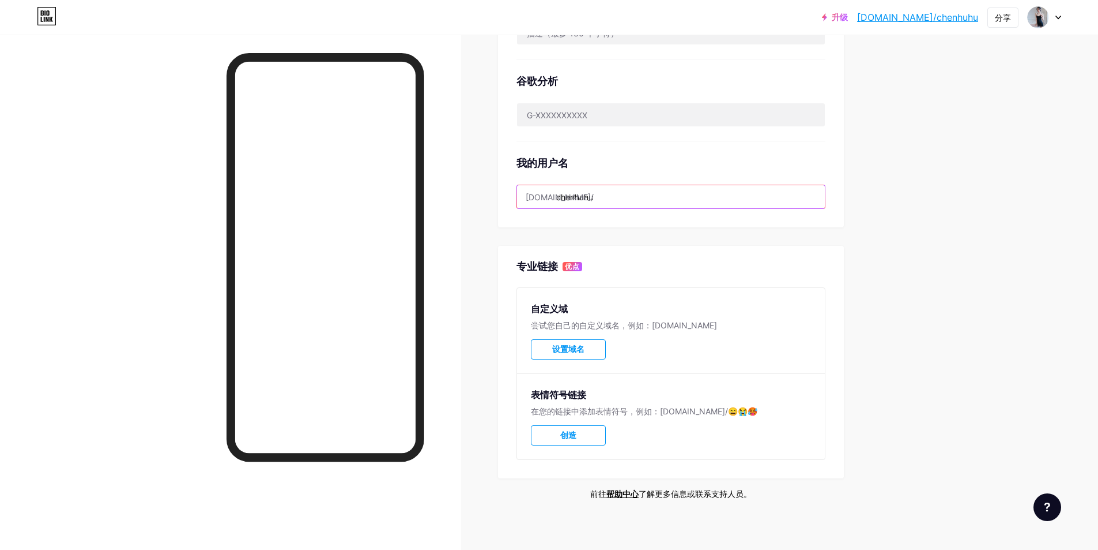
click at [607, 199] on input "chenhuhu" at bounding box center [671, 196] width 308 height 23
click at [617, 240] on div "首选链接 这是出于美观考虑。两个链接均可使用。 [DOMAIN_NAME]/chenhuhu ​ [DOMAIN_NAME] ​ NSFW警告 在显示您的页面…" at bounding box center [671, 130] width 346 height 738
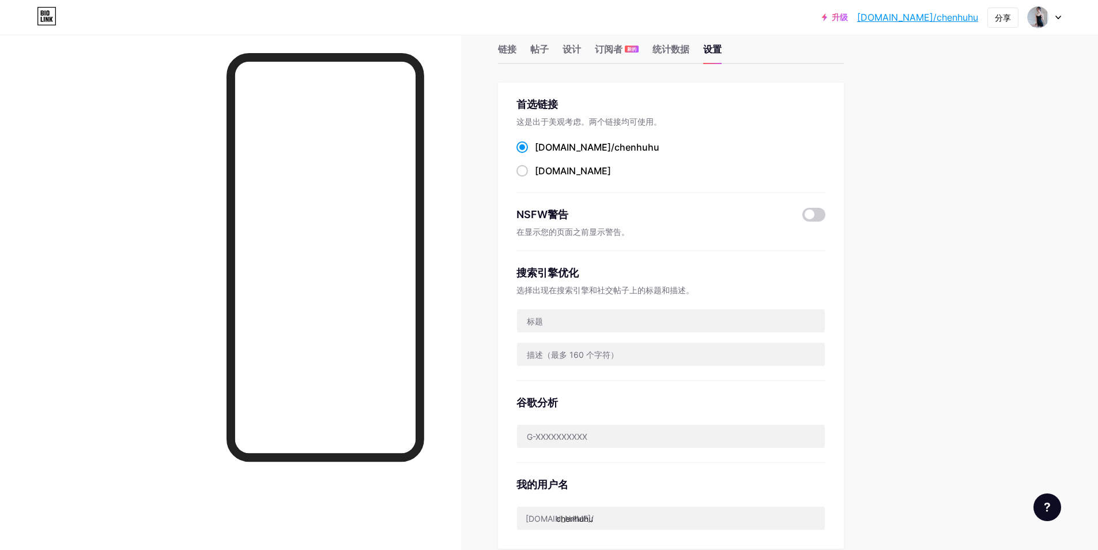
scroll to position [0, 0]
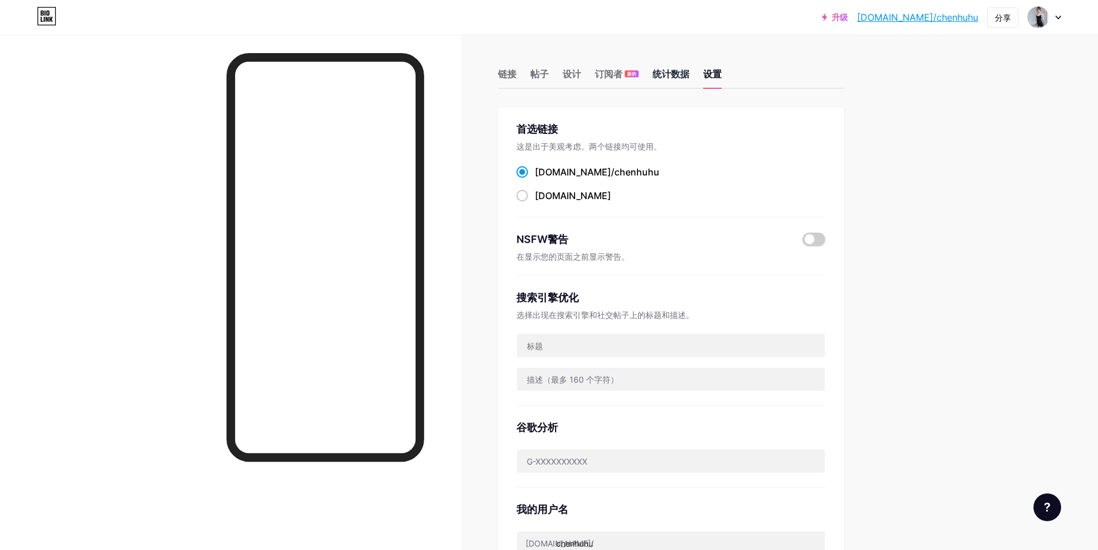
click at [665, 72] on font "统计数据" at bounding box center [671, 74] width 37 height 12
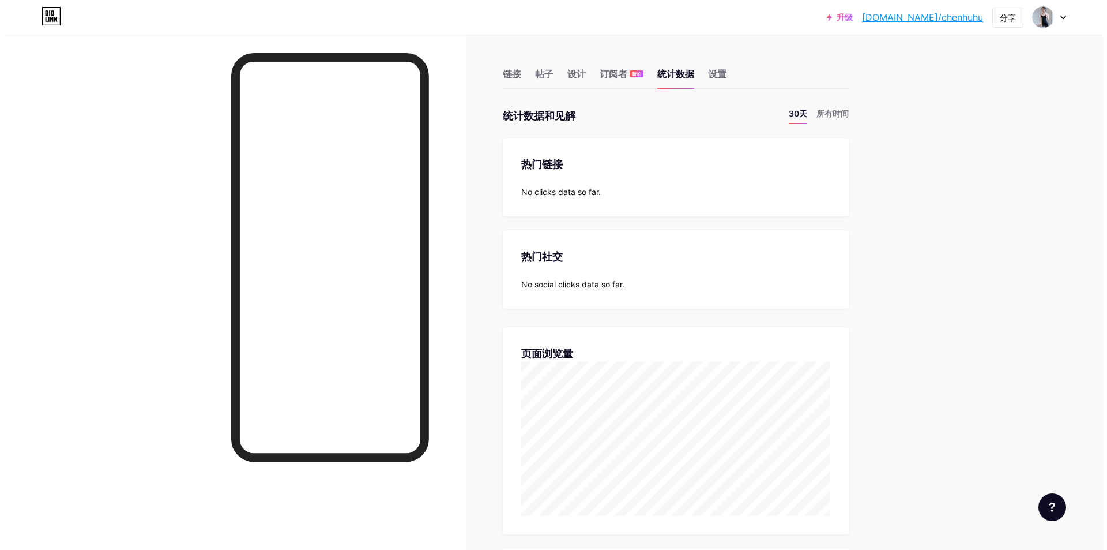
scroll to position [550, 1098]
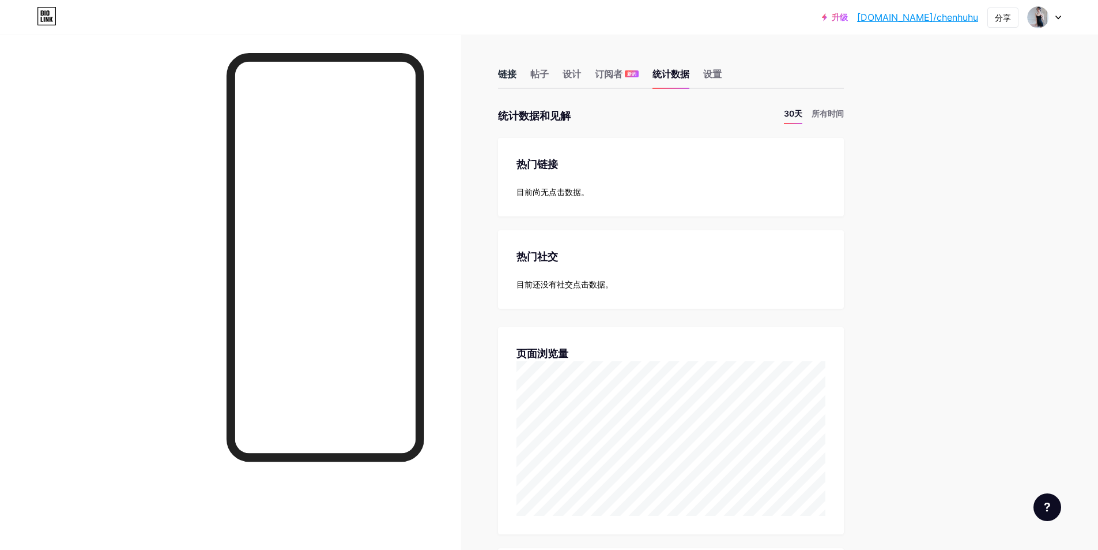
click at [513, 72] on font "链接" at bounding box center [507, 74] width 18 height 12
